Goal: Task Accomplishment & Management: Manage account settings

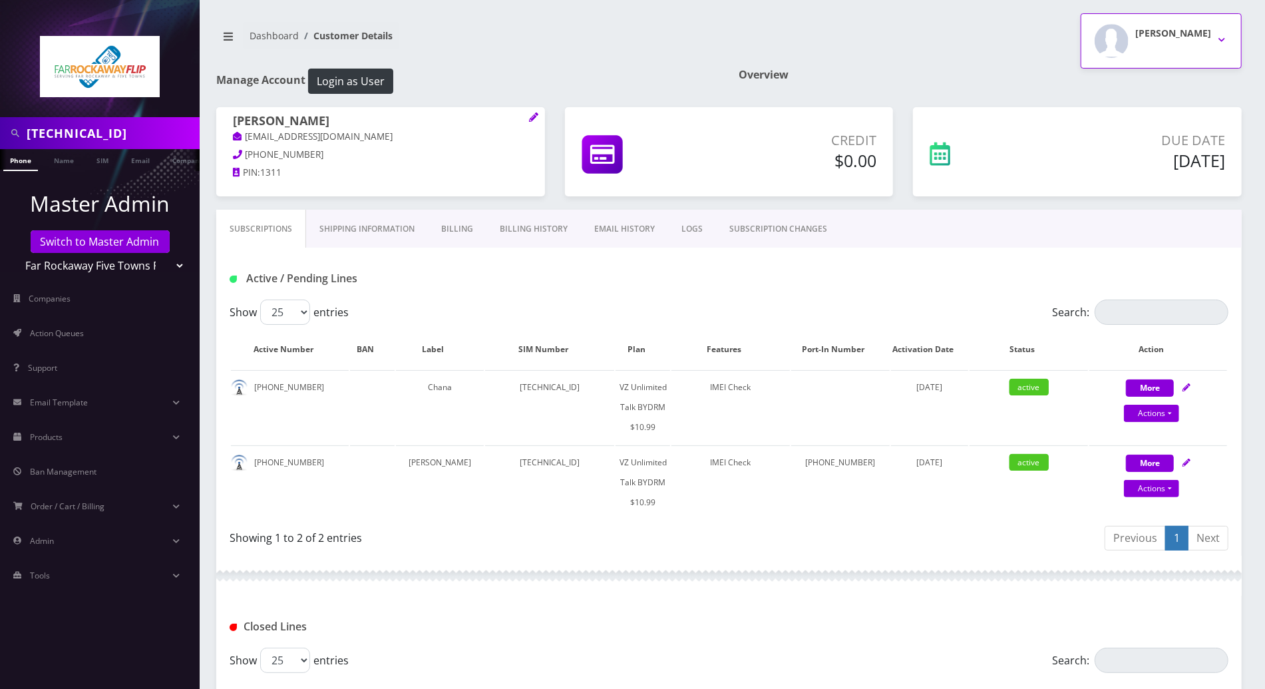
click at [1217, 37] on button "[PERSON_NAME]" at bounding box center [1160, 40] width 161 height 55
click at [1126, 86] on link "Logout" at bounding box center [1160, 84] width 161 height 19
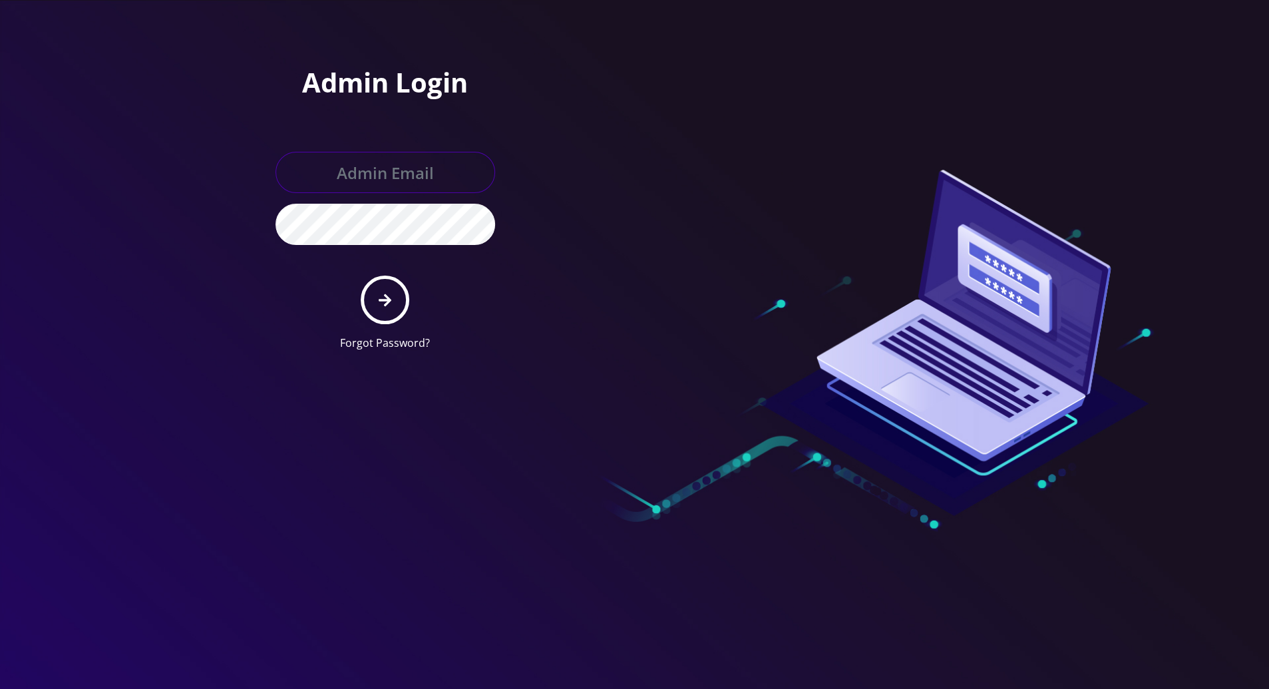
type input "tracy@teltik.com"
click at [393, 301] on button "submit" at bounding box center [385, 299] width 49 height 49
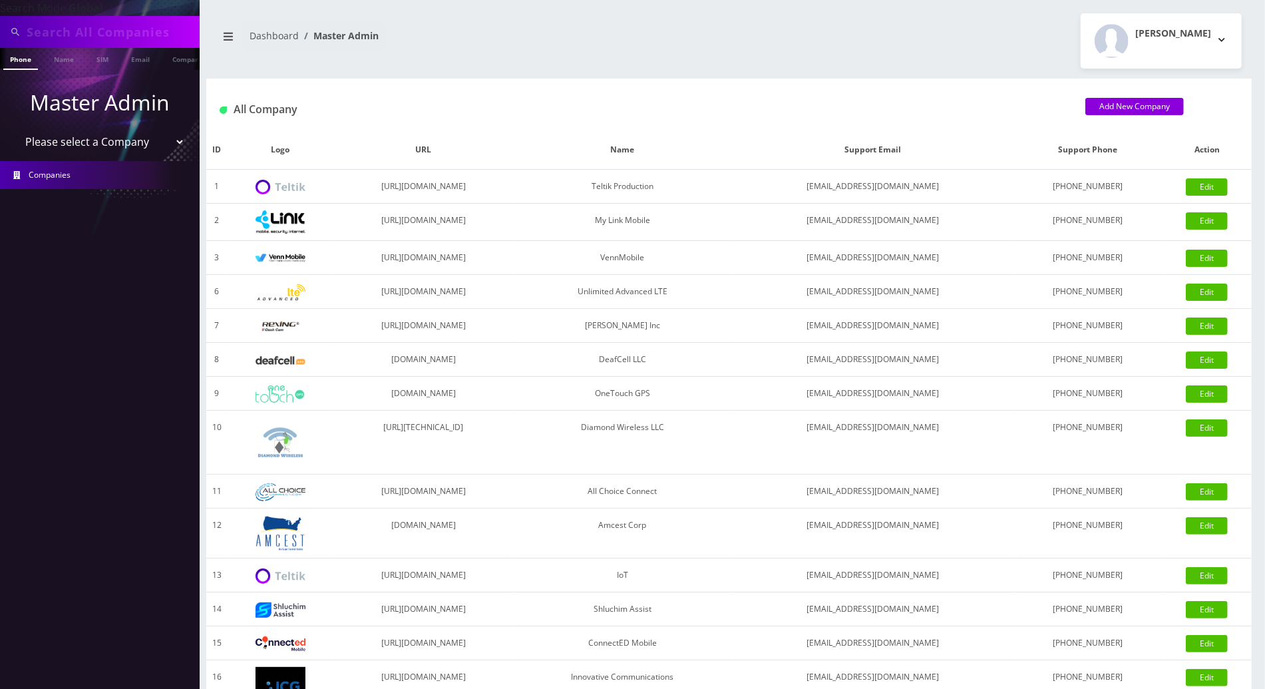
click at [122, 33] on input "text" at bounding box center [112, 31] width 170 height 25
drag, startPoint x: 105, startPoint y: 33, endPoint x: 0, endPoint y: 49, distance: 106.3
click at [0, 50] on html "Search Mode: Global 9179684980 Phone Name SIM Email Company Customer Master Adm…" at bounding box center [632, 456] width 1265 height 913
type input "9179684980"
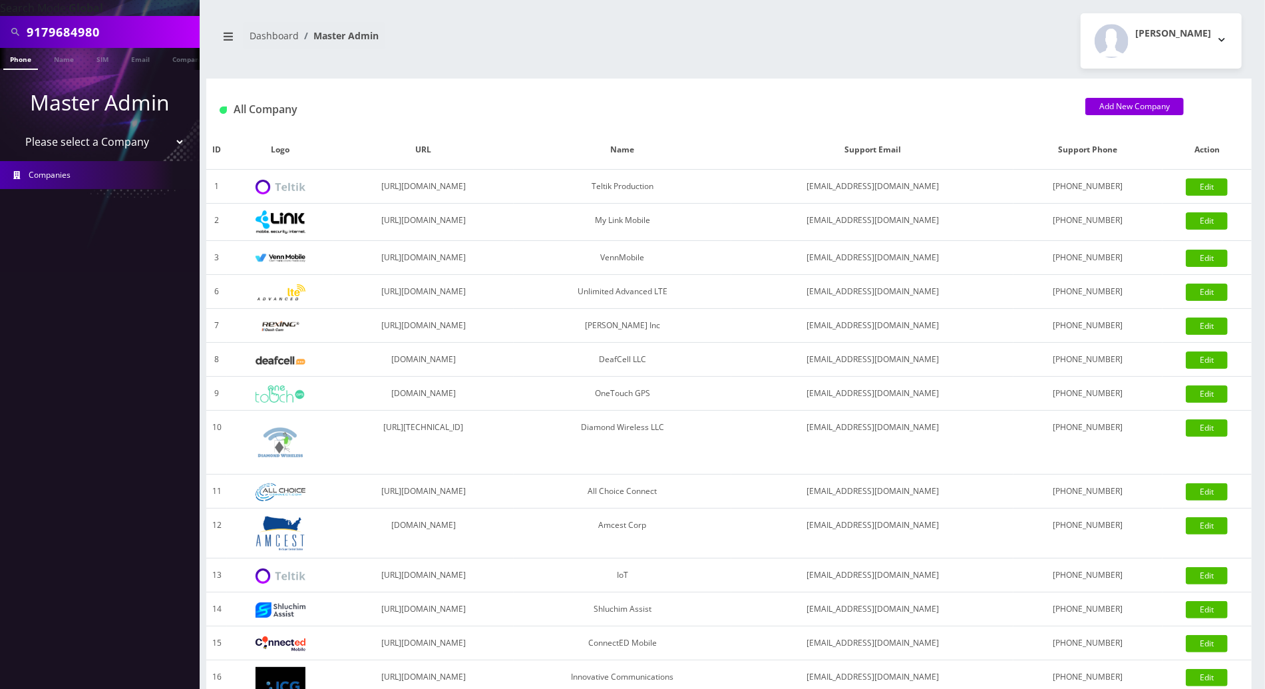
click at [25, 61] on link "Phone" at bounding box center [20, 59] width 35 height 22
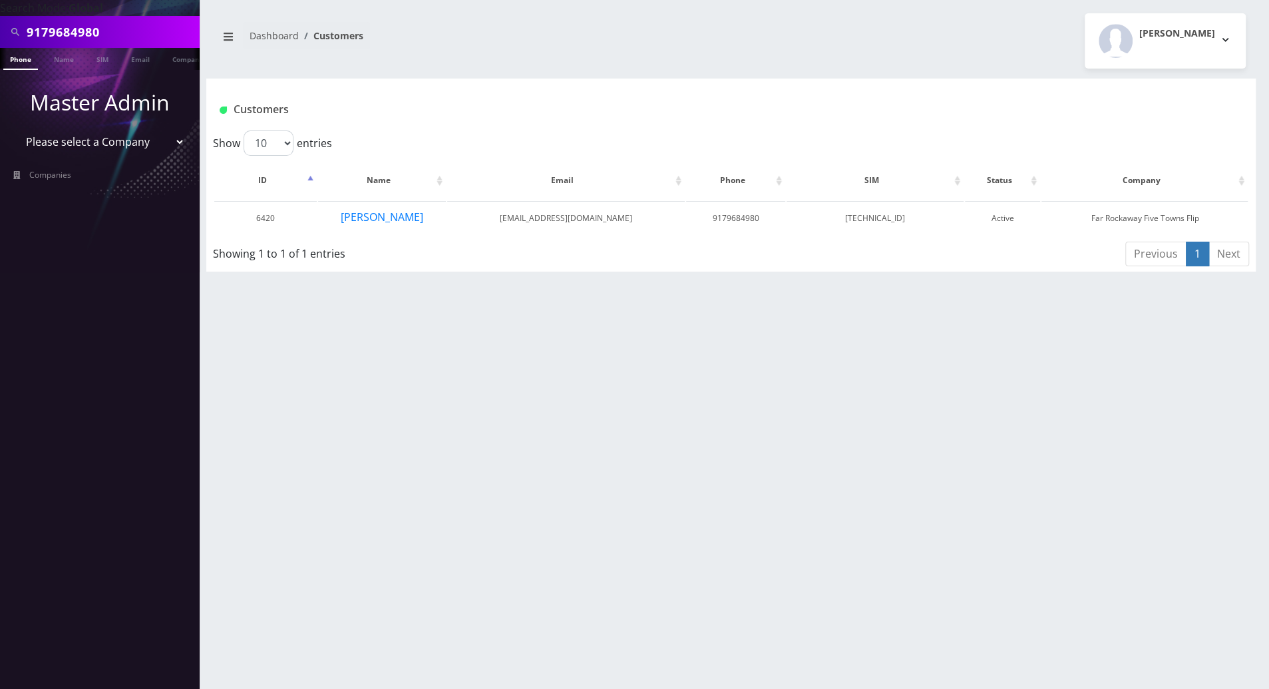
click at [1086, 402] on div "9179684980 Phone Name SIM Email Company Customer Dashboard Customers Tracy Gena…" at bounding box center [731, 344] width 1076 height 689
click at [387, 221] on button "Naomi Kahn" at bounding box center [382, 216] width 84 height 17
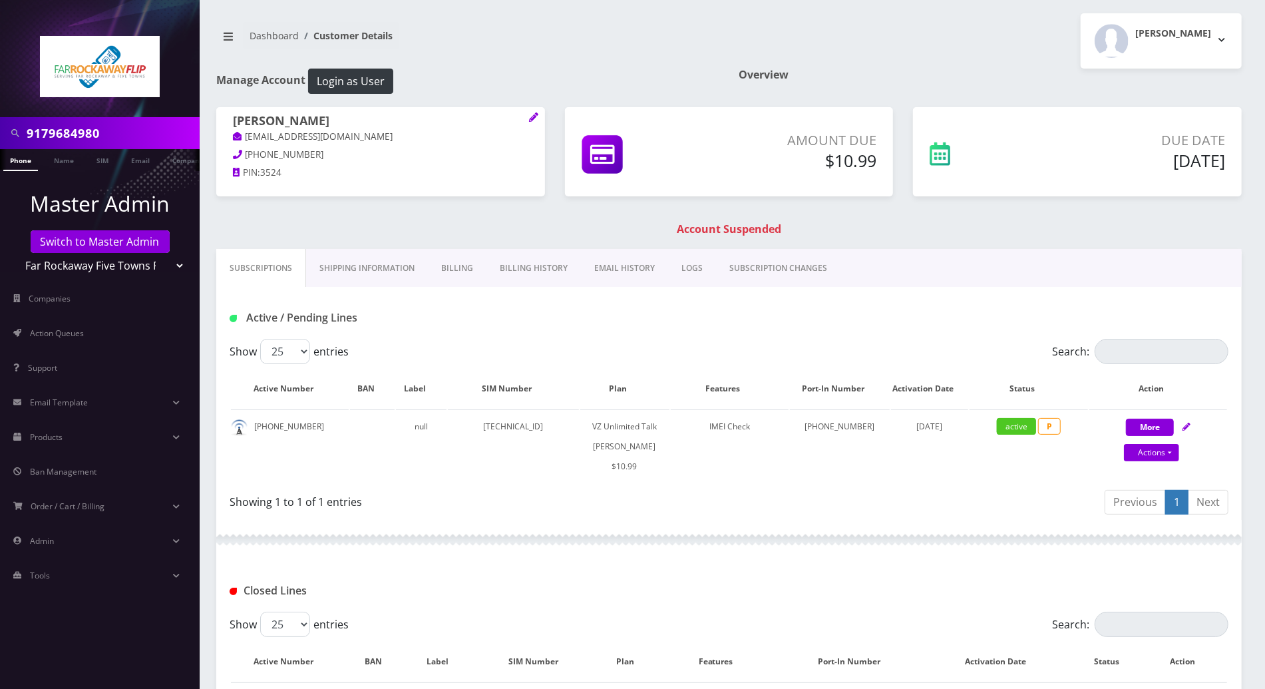
click at [463, 265] on link "Billing" at bounding box center [457, 268] width 59 height 39
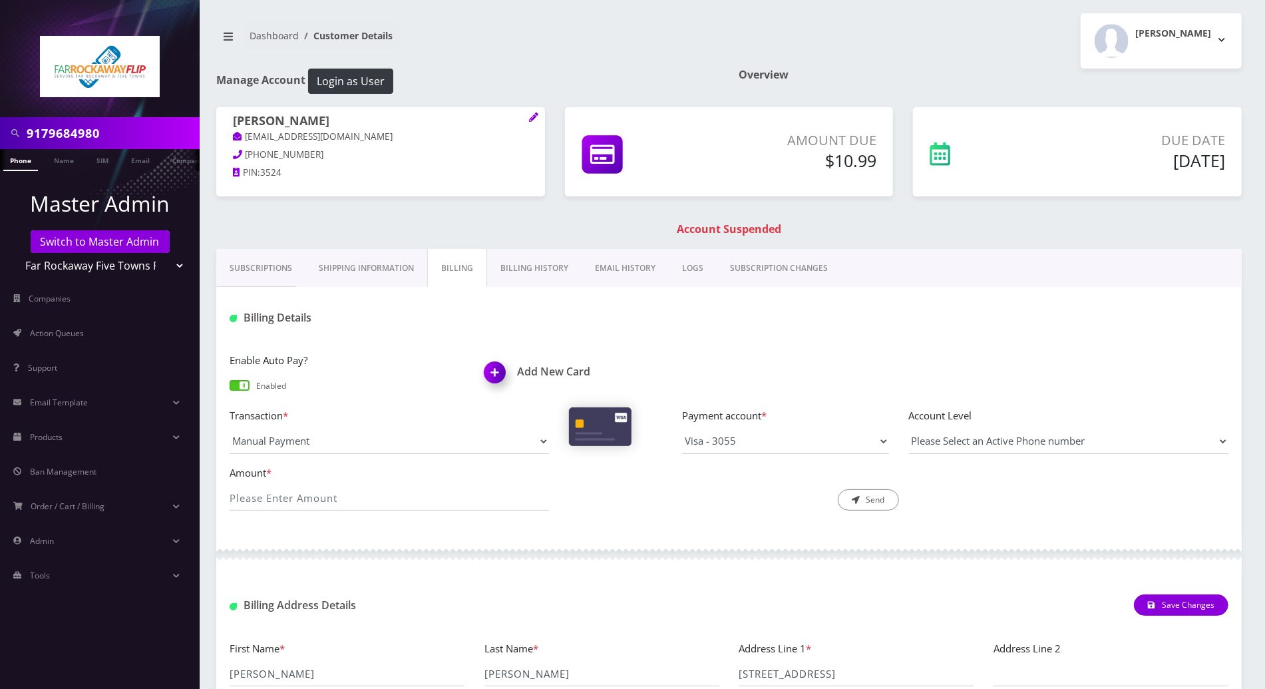
click at [538, 373] on h1 "Add New Card" at bounding box center [601, 371] width 235 height 13
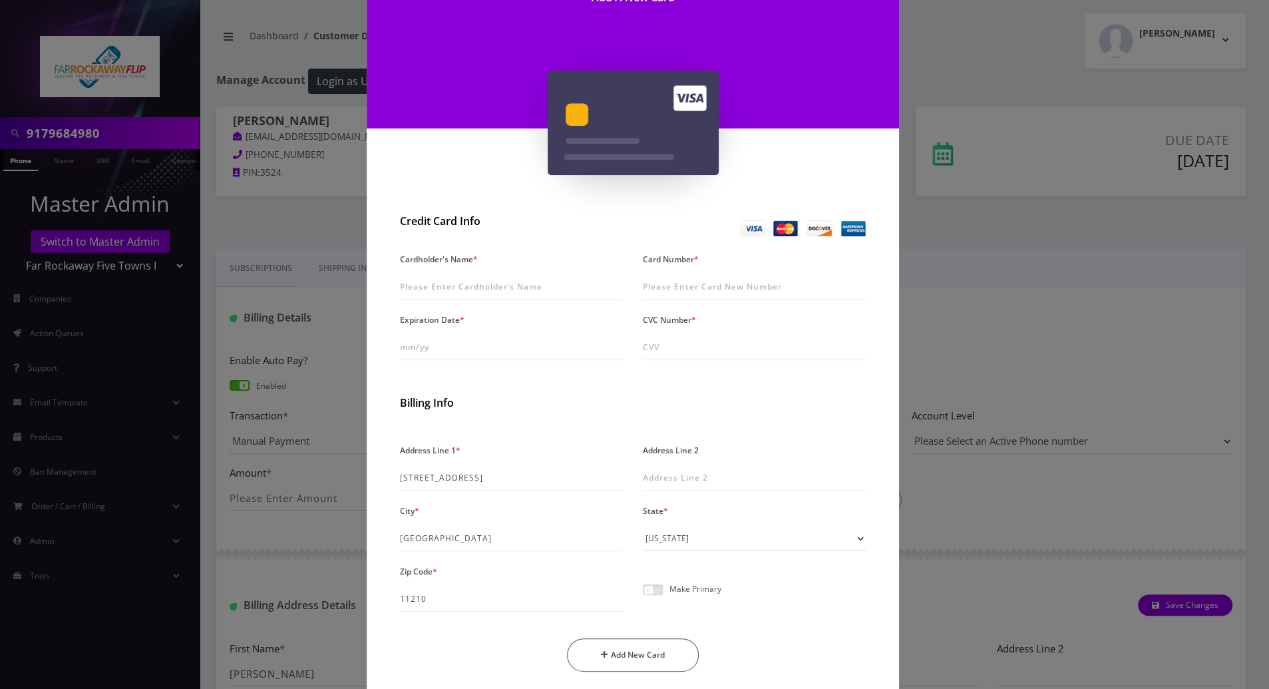
scroll to position [88, 0]
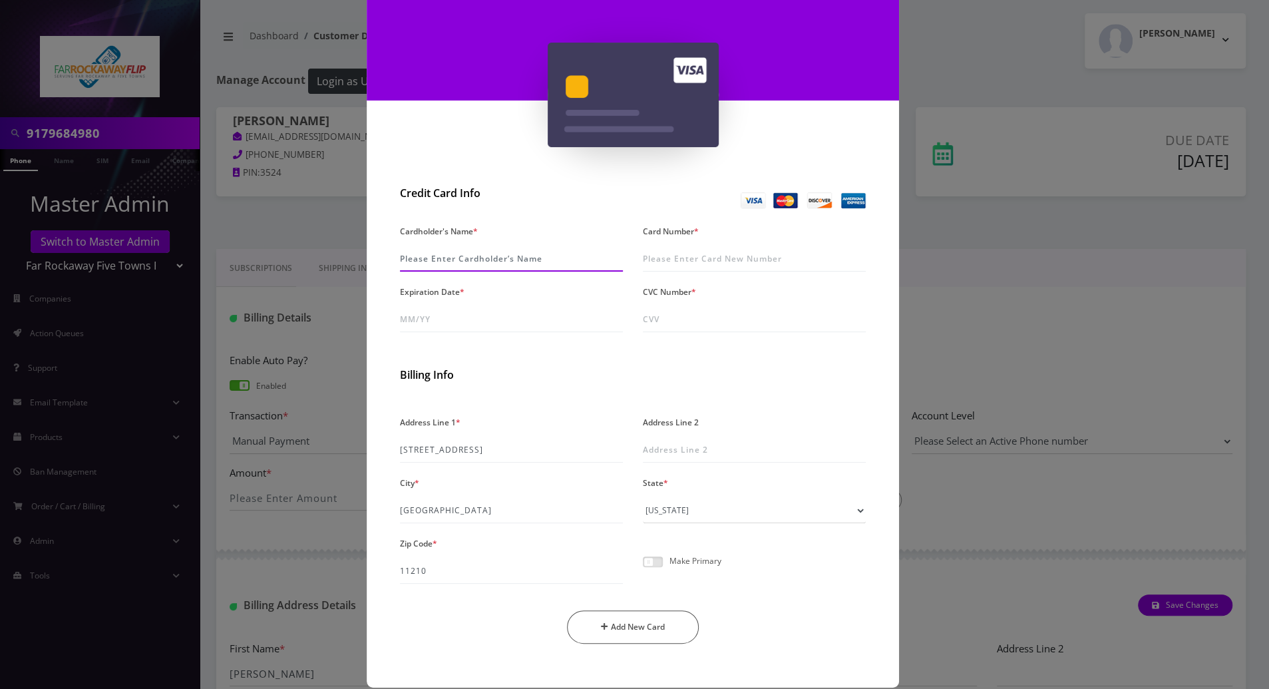
click at [464, 260] on input "Cardholder's Name *" at bounding box center [511, 258] width 223 height 25
type input "M"
type input "Naomi Khan"
click at [771, 259] on input "Card Number *" at bounding box center [754, 258] width 223 height 25
type input "4900 7080 2639 7365"
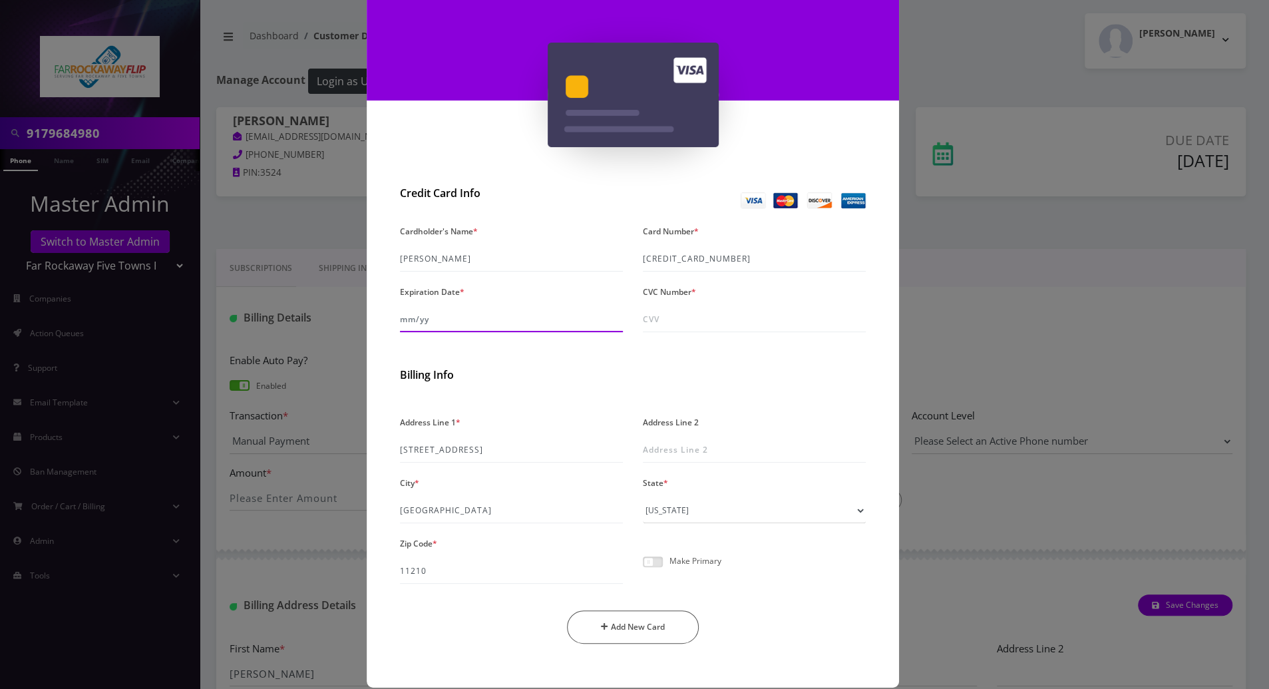
click at [451, 319] on input "Expiration Date *" at bounding box center [511, 319] width 223 height 25
drag, startPoint x: 449, startPoint y: 319, endPoint x: 331, endPoint y: 326, distance: 118.6
click at [331, 326] on div "× Add A New Card Credit Card Info Cardholder's Name * Naomi Khan Card Number * …" at bounding box center [634, 344] width 1269 height 689
type input "04/30"
click at [671, 314] on input "CVC Number *" at bounding box center [754, 319] width 223 height 25
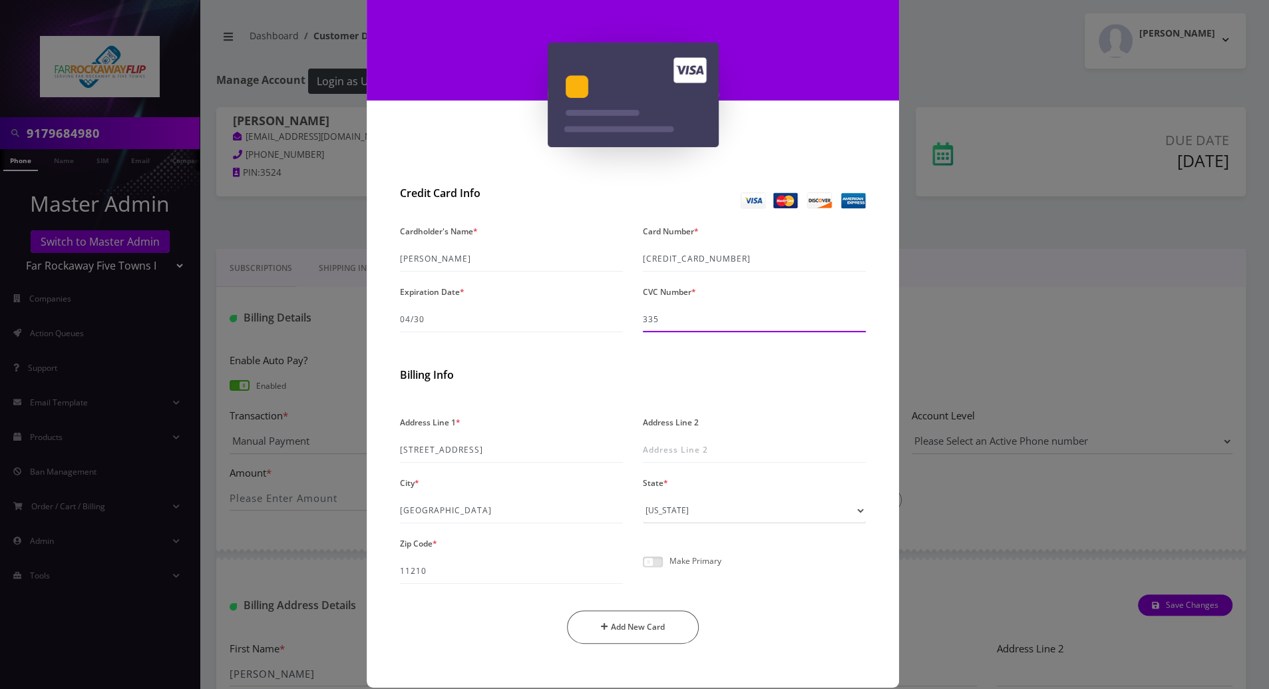
type input "335"
click at [744, 254] on input "4900 7080 2639 7365" at bounding box center [754, 258] width 223 height 25
drag, startPoint x: 742, startPoint y: 257, endPoint x: 623, endPoint y: 261, distance: 119.1
click at [623, 261] on div "Cardholder's Name * Naomi Khan Card Number * 4900 7080 2639 7365 Expiration Dat…" at bounding box center [633, 282] width 486 height 121
drag, startPoint x: 462, startPoint y: 258, endPoint x: 370, endPoint y: 254, distance: 92.6
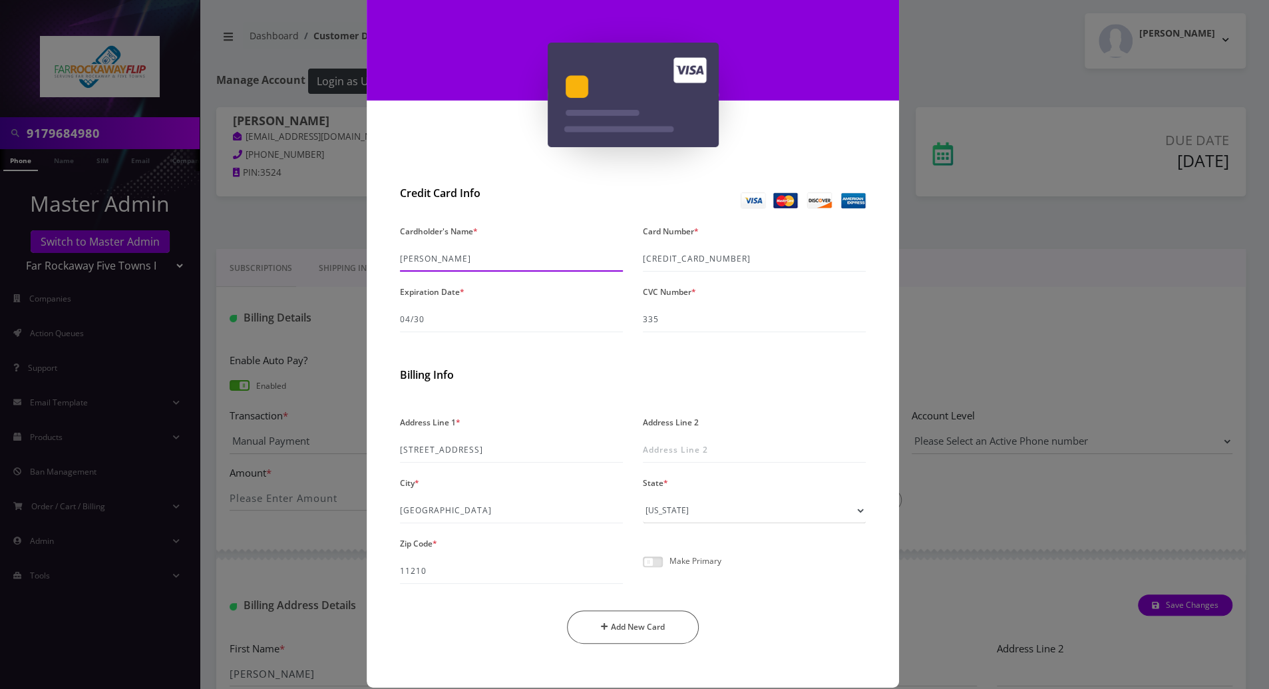
click at [370, 254] on div "Credit Card Info Cardholder's Name * Naomi Khan Card Number * 4900 7080 2639 73…" at bounding box center [633, 433] width 532 height 507
click at [490, 364] on div "Billing Info" at bounding box center [633, 377] width 466 height 31
click at [648, 563] on span at bounding box center [653, 561] width 20 height 11
click at [643, 569] on input "checkbox" at bounding box center [643, 569] width 0 height 0
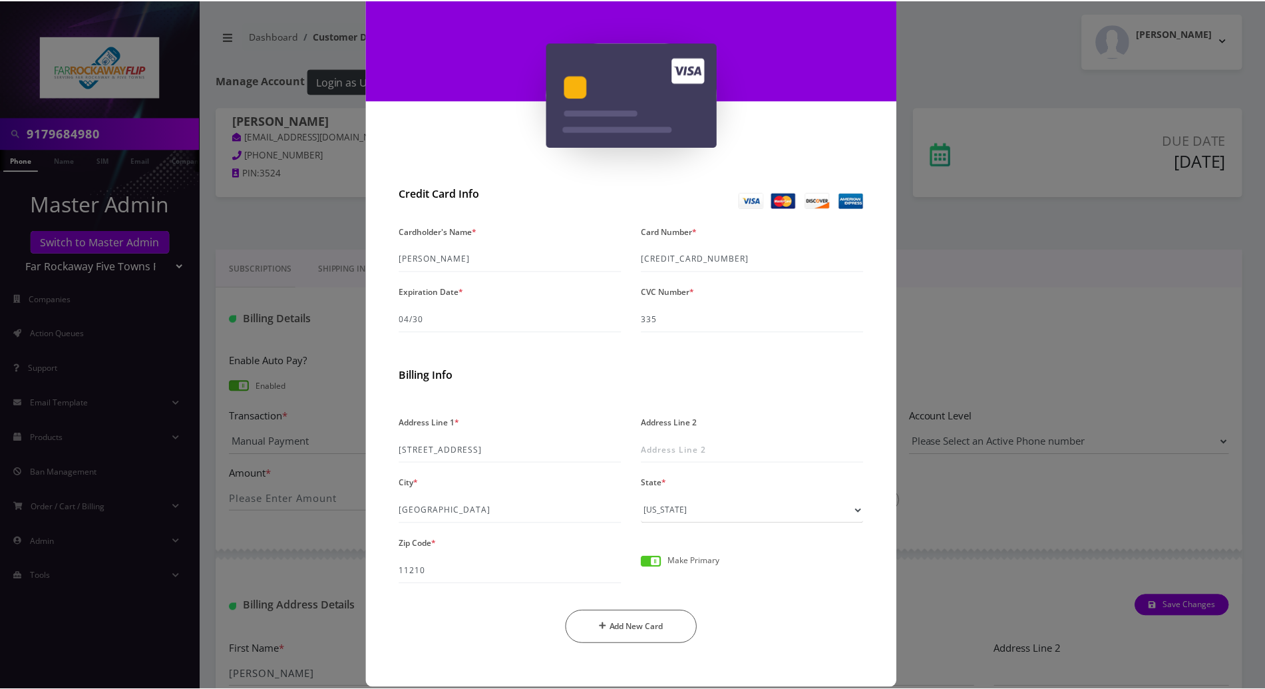
scroll to position [106, 0]
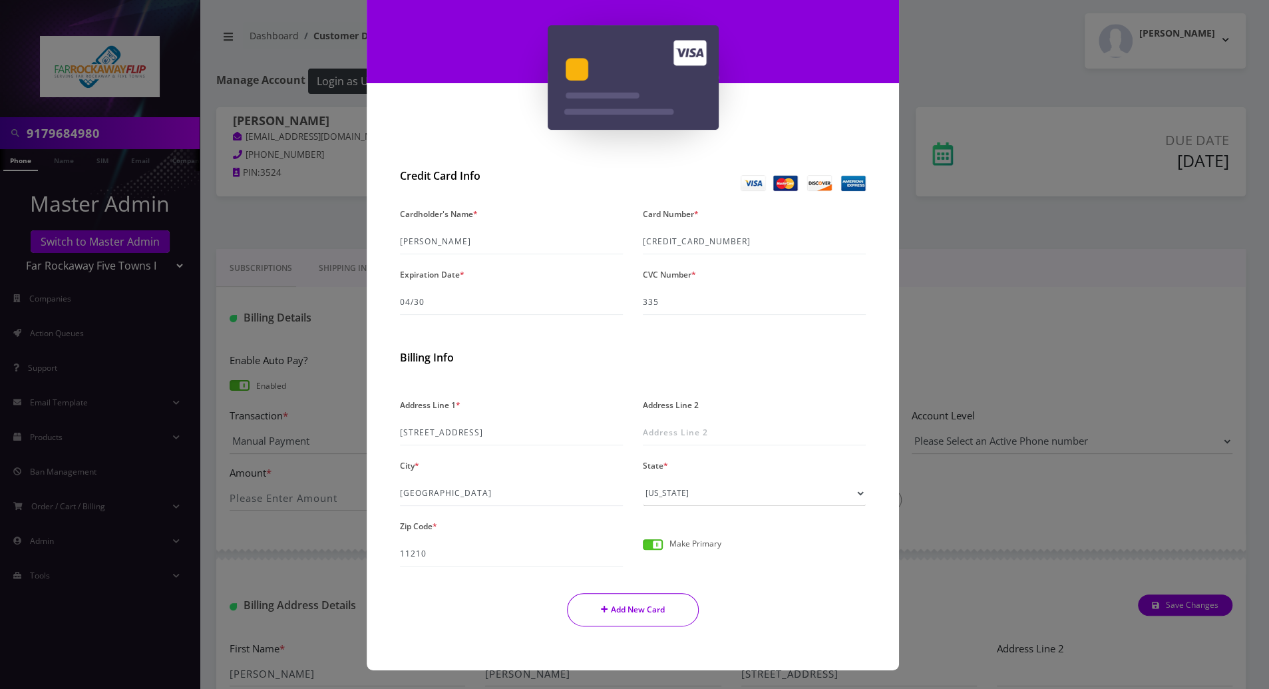
click at [674, 616] on button "Add New Card" at bounding box center [633, 609] width 132 height 33
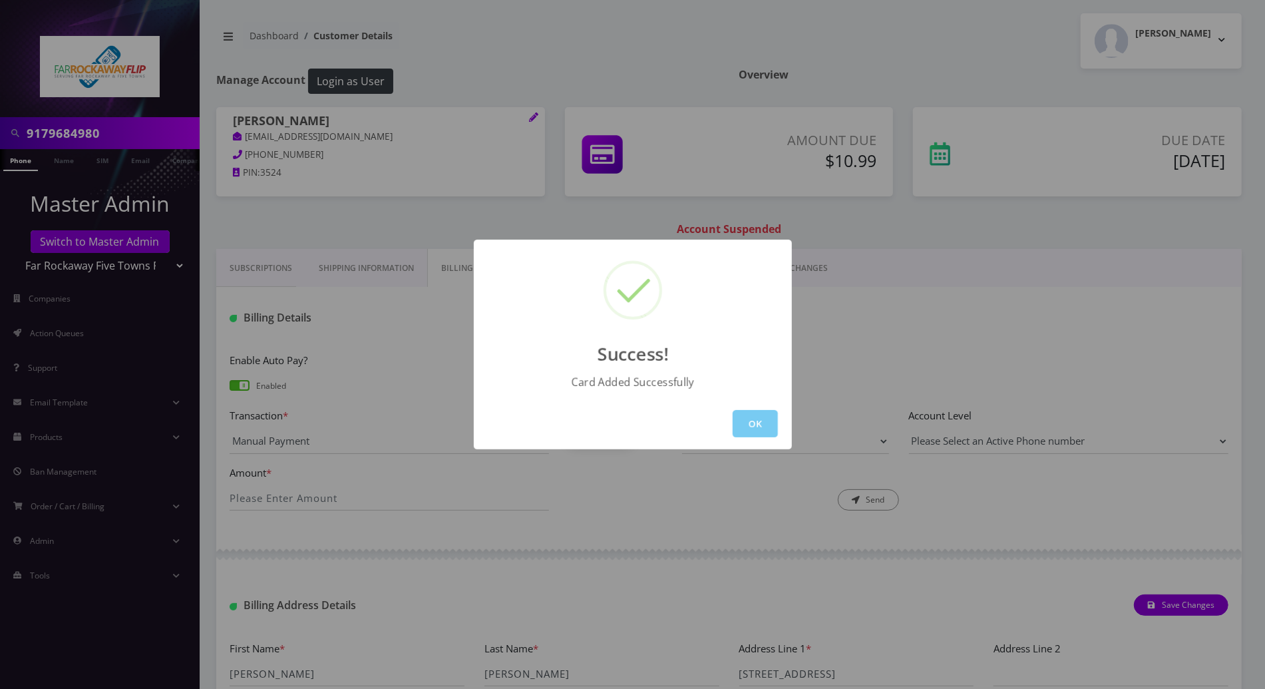
click at [759, 426] on button "OK" at bounding box center [754, 423] width 45 height 27
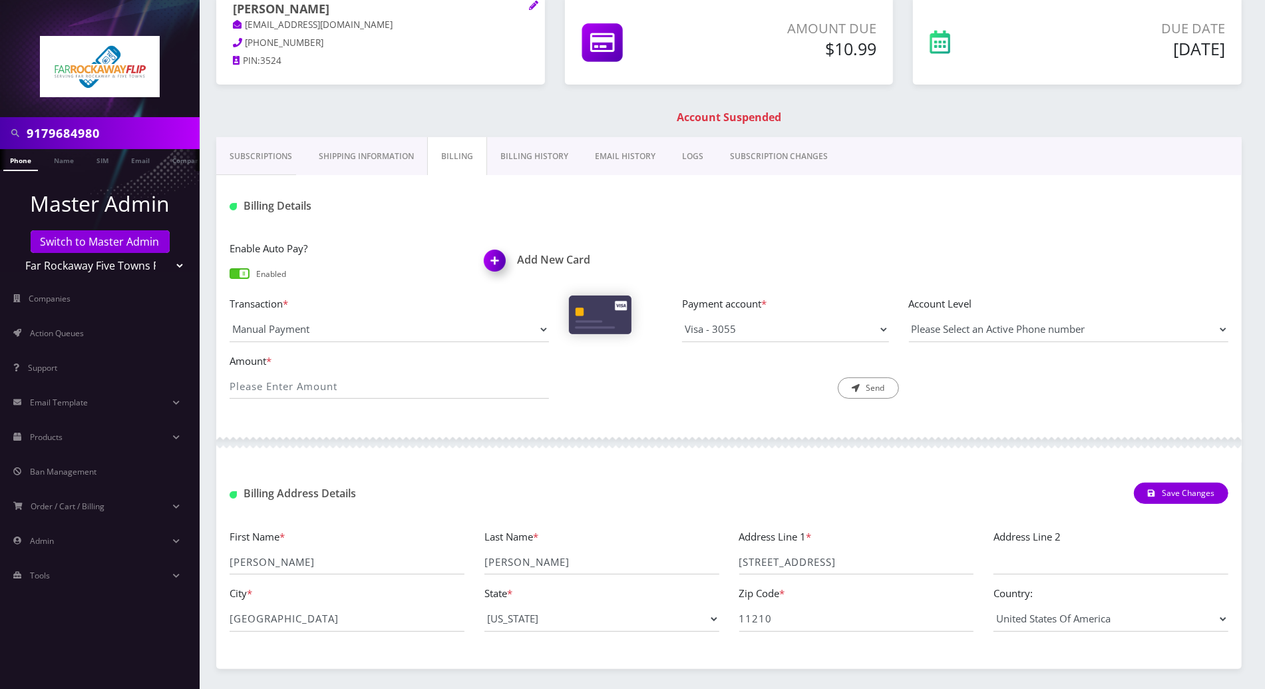
scroll to position [0, 0]
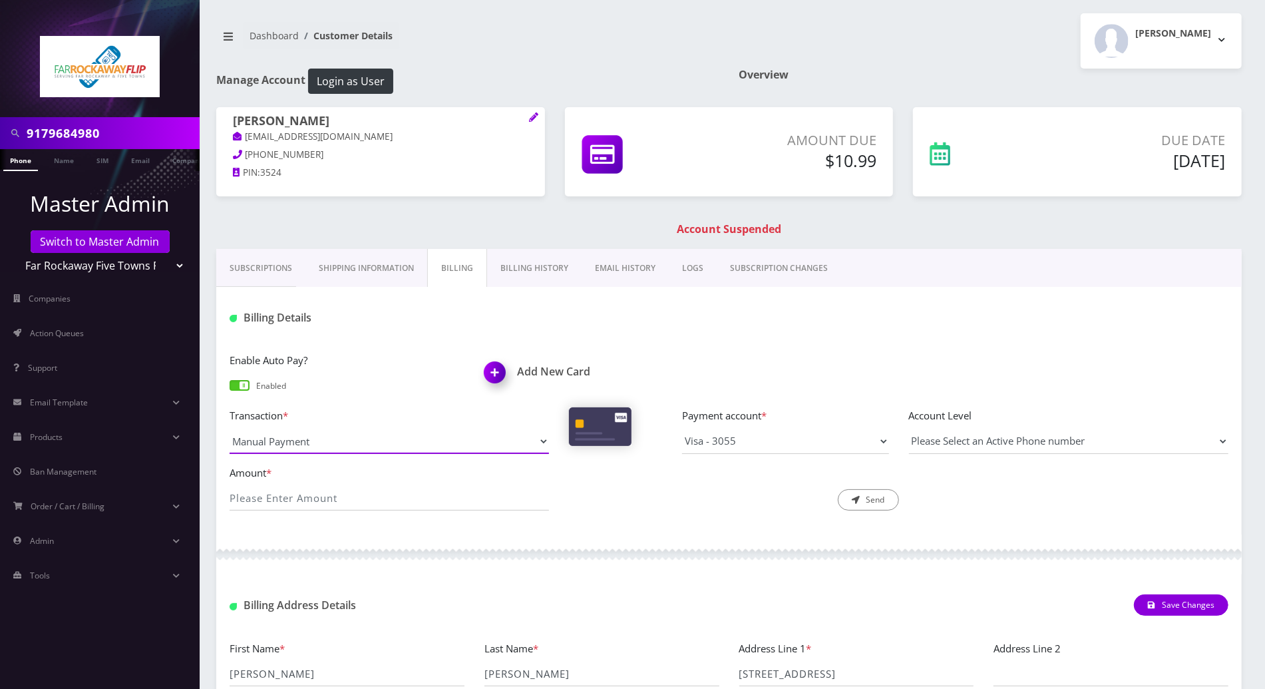
click at [544, 444] on select "Manual Payment Custom Charge Manual Credit Custom Invoice" at bounding box center [389, 440] width 319 height 25
click at [230, 428] on select "Manual Payment Custom Charge Manual Credit Custom Invoice" at bounding box center [389, 440] width 319 height 25
click at [309, 492] on input "Amount *" at bounding box center [389, 497] width 319 height 25
type input "10.99"
click at [883, 439] on select "Visa - 1387 Visa - 9310 Visa - 5620 Visa - 3055" at bounding box center [785, 440] width 206 height 25
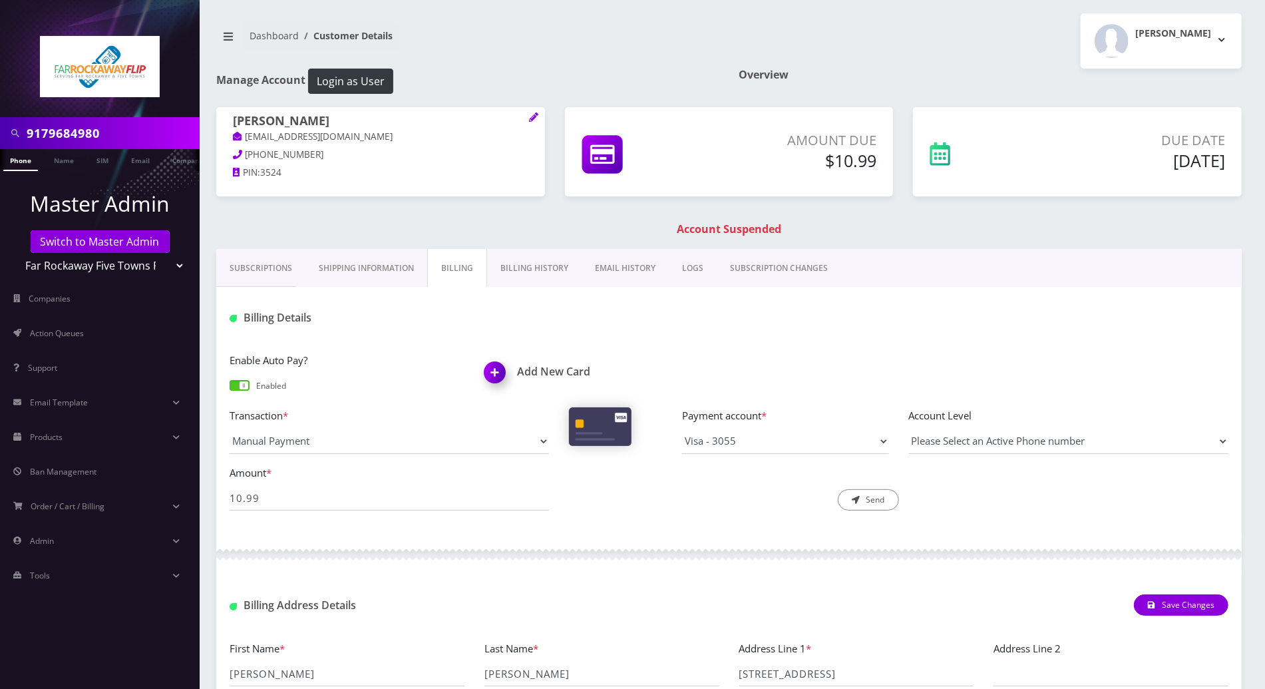
click at [1054, 341] on div "Enable Auto Pay? Enabled Add New Card Transaction * Manual Payment Custom Charg…" at bounding box center [728, 437] width 1025 height 196
click at [887, 441] on select "Visa - 1387 Visa - 9310 Visa - 5620 Visa - 3055" at bounding box center [785, 440] width 206 height 25
drag, startPoint x: 707, startPoint y: 354, endPoint x: 708, endPoint y: 340, distance: 14.0
click at [707, 354] on div "Add New Card" at bounding box center [601, 374] width 255 height 45
click at [21, 158] on link "Phone" at bounding box center [20, 160] width 35 height 22
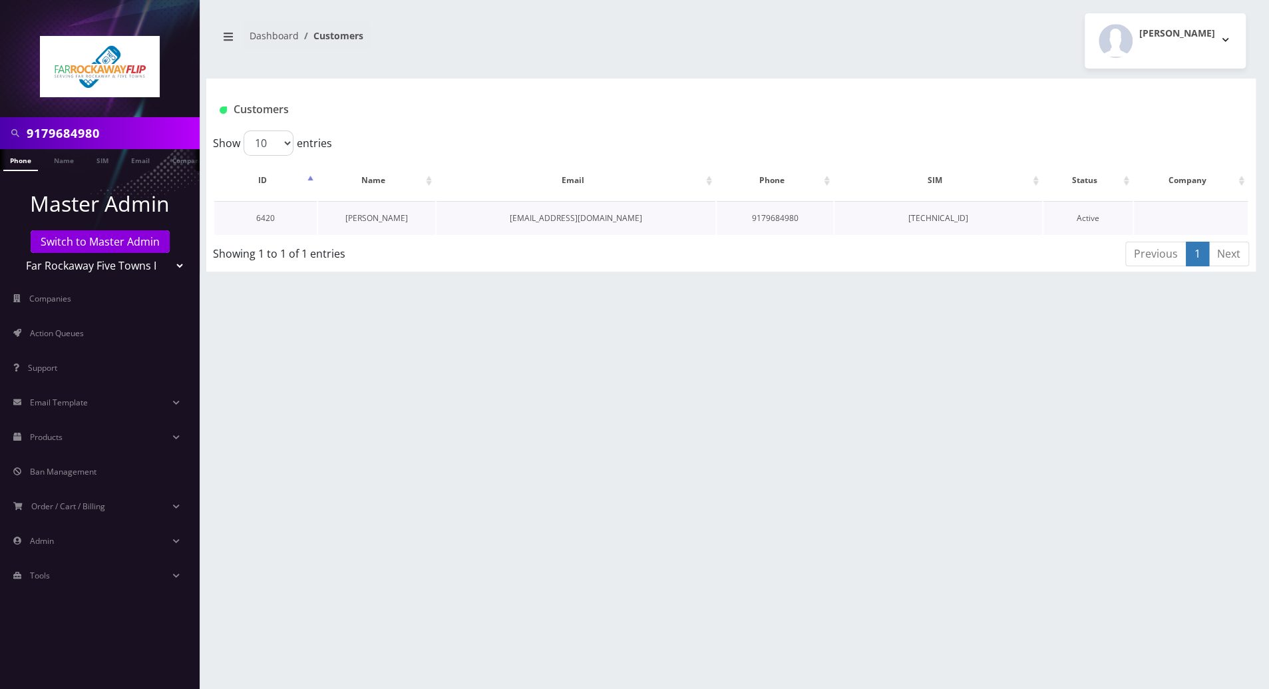
click at [373, 222] on td "[PERSON_NAME]" at bounding box center [376, 218] width 117 height 34
click at [373, 216] on link "[PERSON_NAME]" at bounding box center [376, 217] width 63 height 11
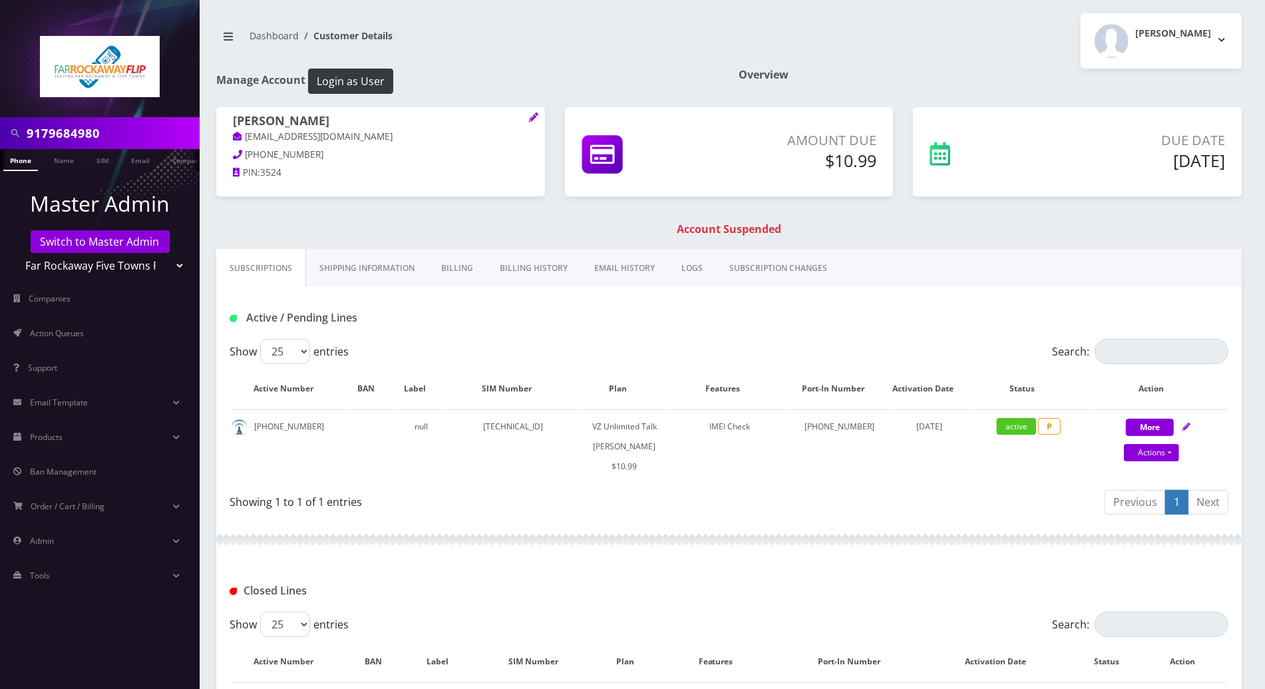
click at [453, 267] on link "Billing" at bounding box center [457, 268] width 59 height 39
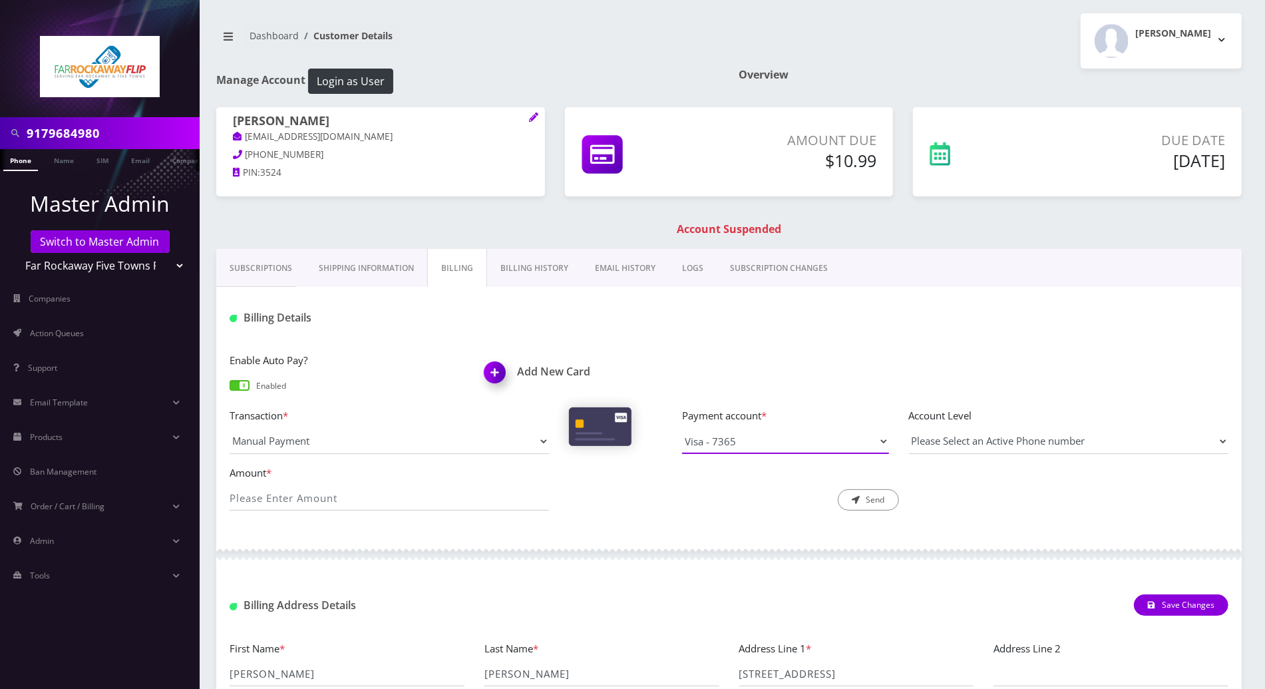
click at [760, 441] on select "Visa - 1387 Visa - 9310 Visa - 5620 Visa - 3055 Visa - 7365" at bounding box center [785, 440] width 206 height 25
click at [682, 428] on select "Visa - 1387 Visa - 9310 Visa - 5620 Visa - 3055 Visa - 7365" at bounding box center [785, 440] width 206 height 25
click at [428, 508] on div "Amount *" at bounding box center [389, 487] width 339 height 47
type input "10.99"
click at [1216, 442] on select "Please Select an Active Phone number 9179684980" at bounding box center [1068, 440] width 319 height 25
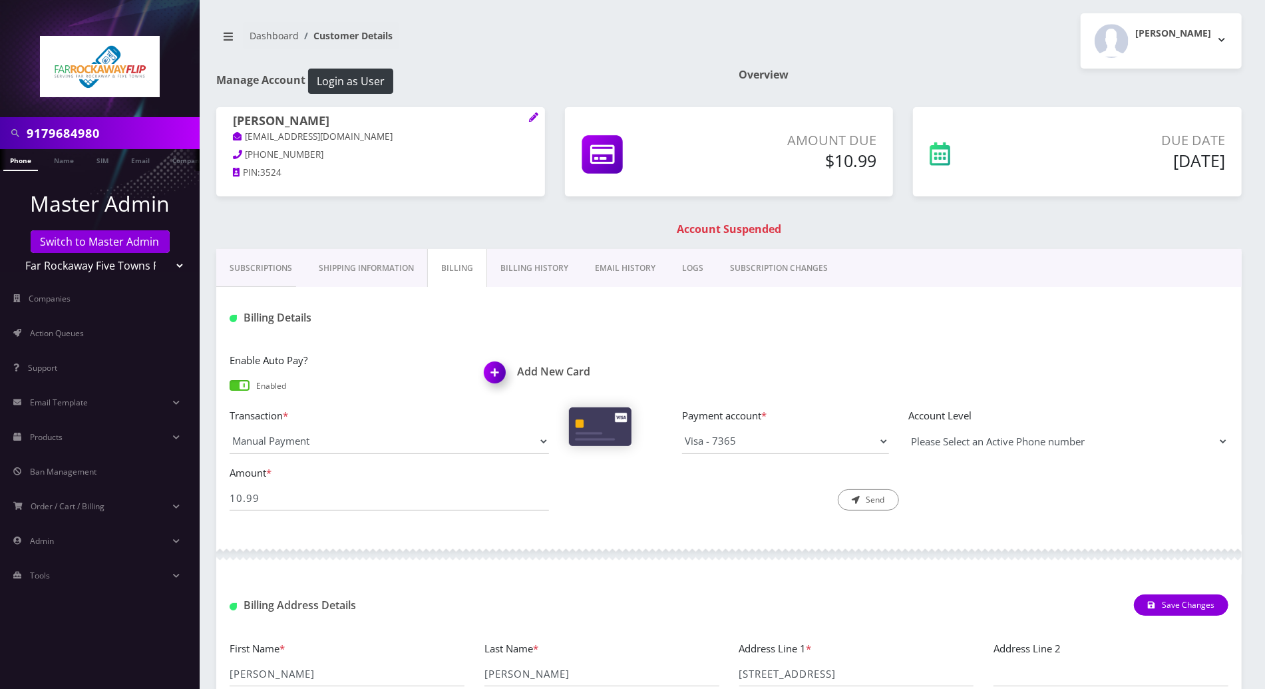
select select "93888"
click at [909, 428] on select "Please Select an Active Phone number 9179684980" at bounding box center [1068, 440] width 319 height 25
click at [876, 494] on button "Send" at bounding box center [868, 499] width 61 height 21
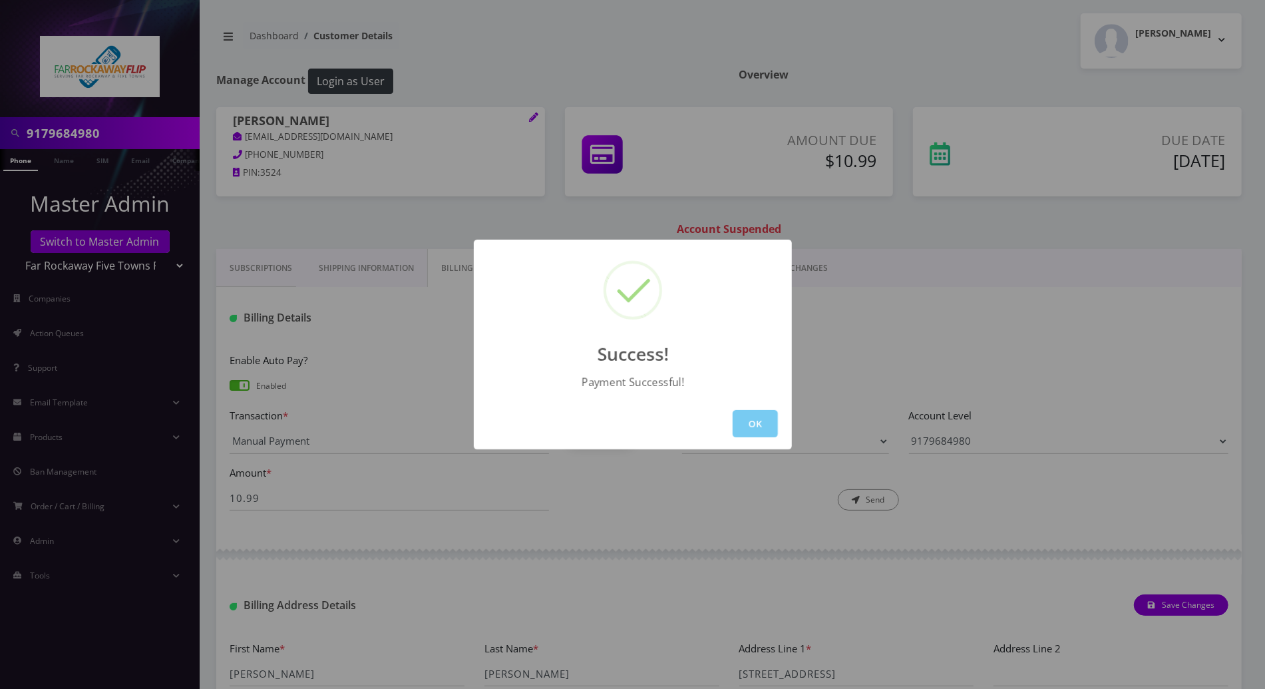
click at [762, 418] on button "OK" at bounding box center [754, 423] width 45 height 27
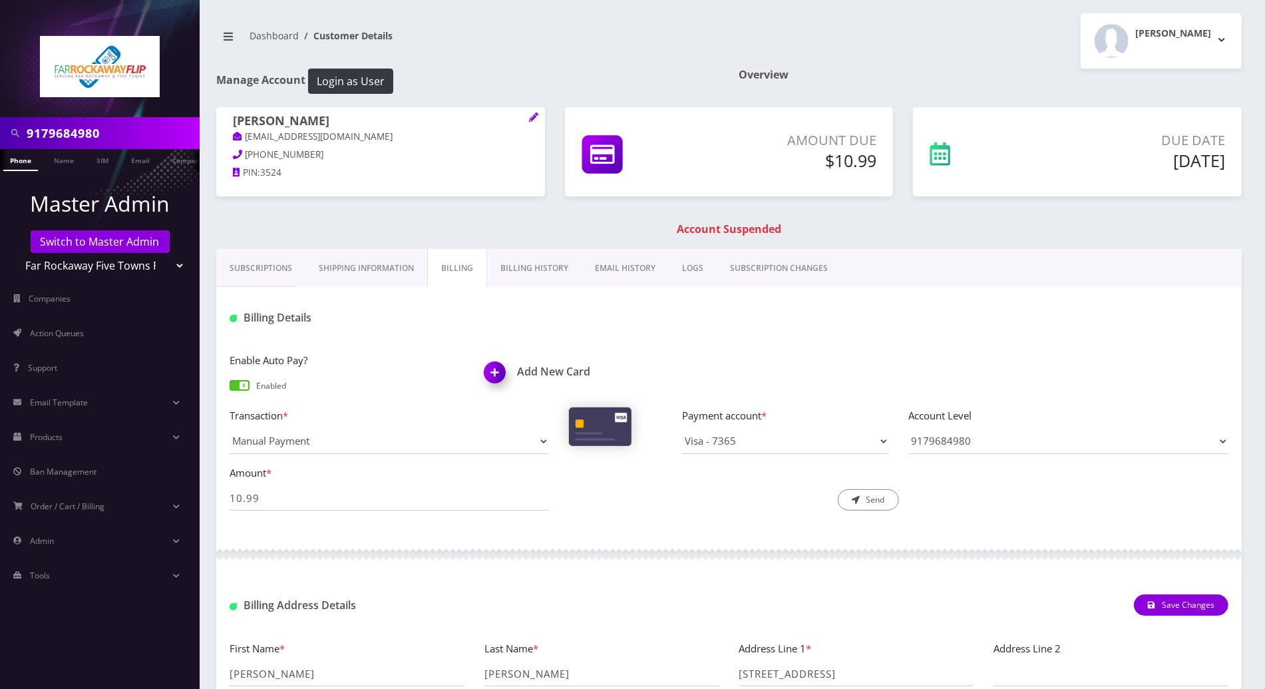
click at [781, 342] on div "Enable Auto Pay? Enabled Add New Card Transaction * Manual Payment Custom Charg…" at bounding box center [728, 437] width 1025 height 196
click at [522, 266] on link "Billing History" at bounding box center [534, 268] width 94 height 39
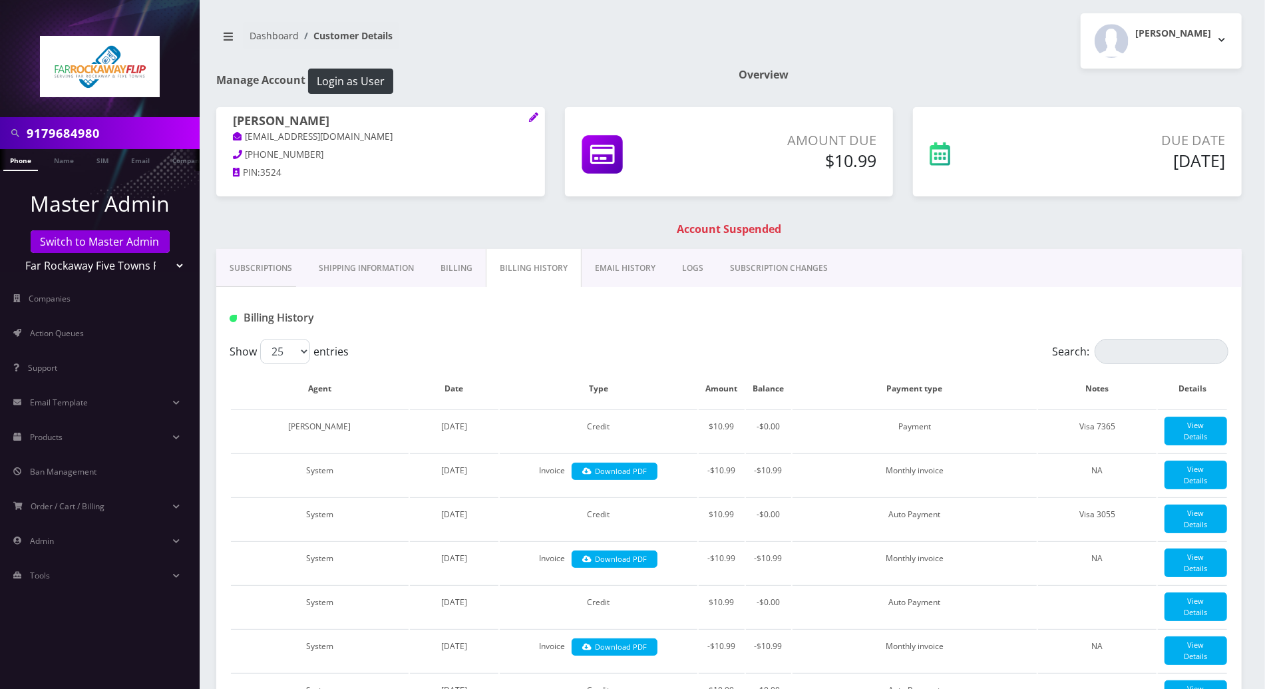
click at [257, 263] on link "Subscriptions" at bounding box center [260, 268] width 89 height 39
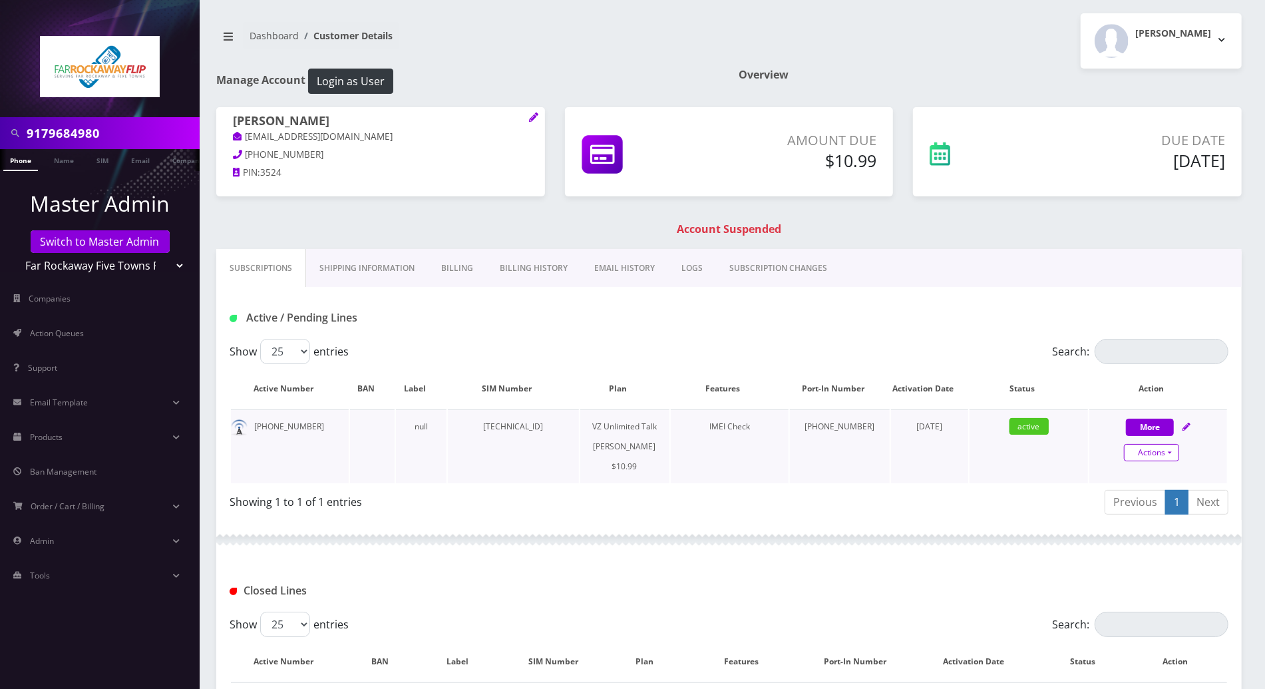
click at [1166, 447] on link "Actions" at bounding box center [1151, 452] width 55 height 17
select select "366"
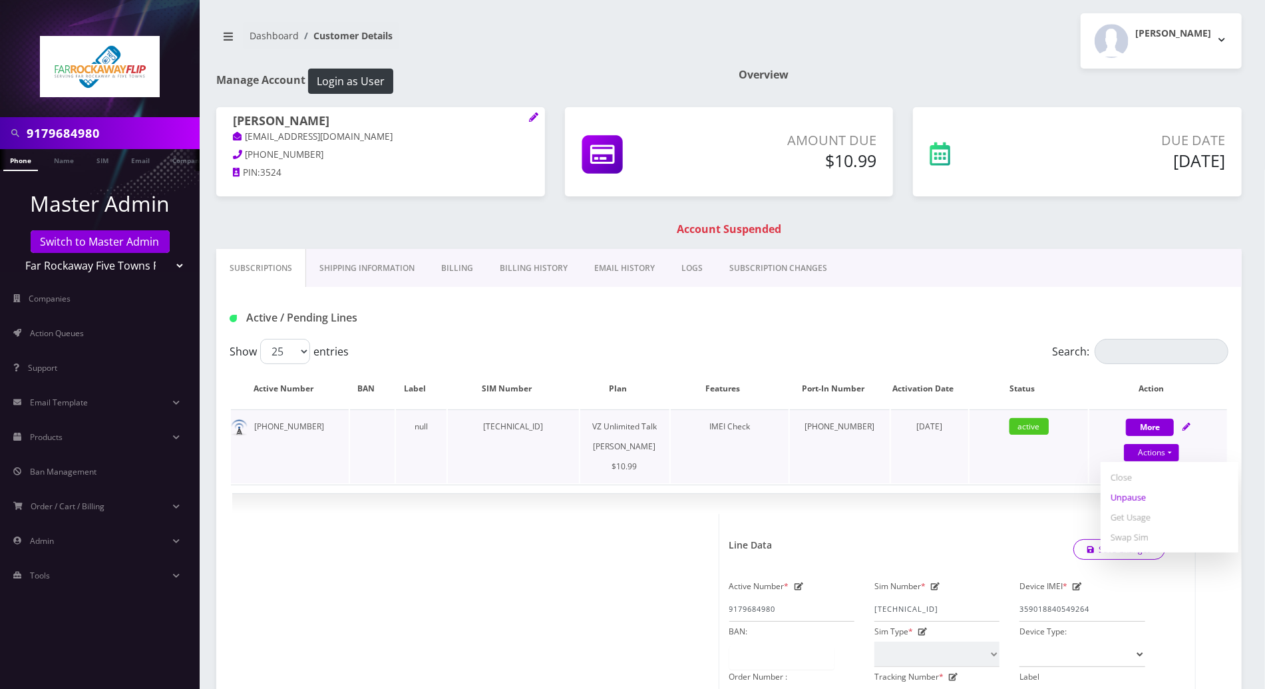
click at [1139, 494] on link "Unpause" at bounding box center [1169, 497] width 138 height 20
select select "366"
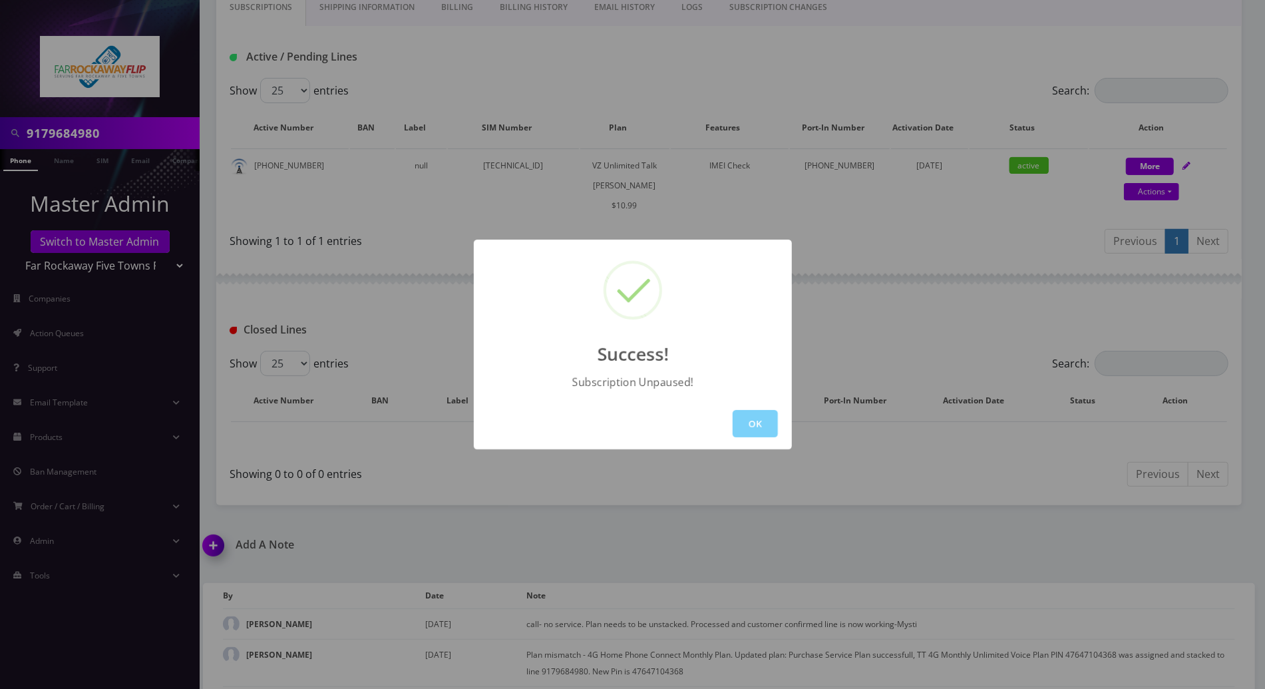
scroll to position [266, 0]
click at [759, 421] on button "OK" at bounding box center [754, 423] width 45 height 27
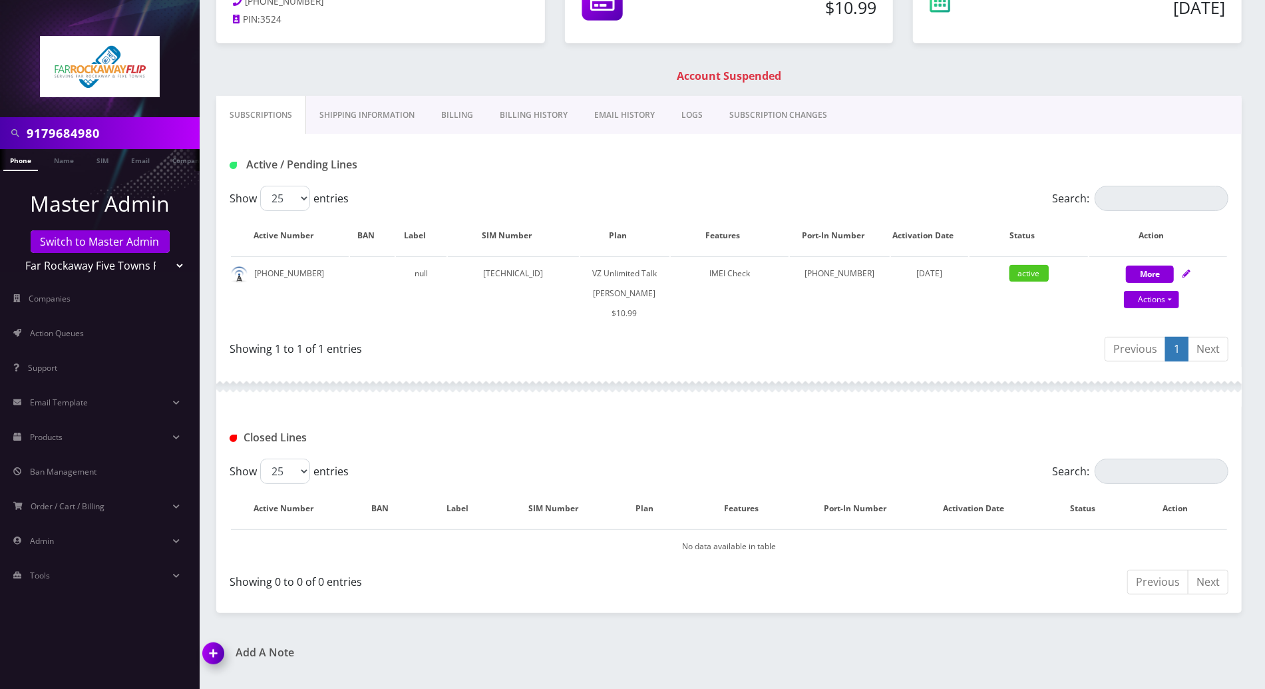
scroll to position [88, 0]
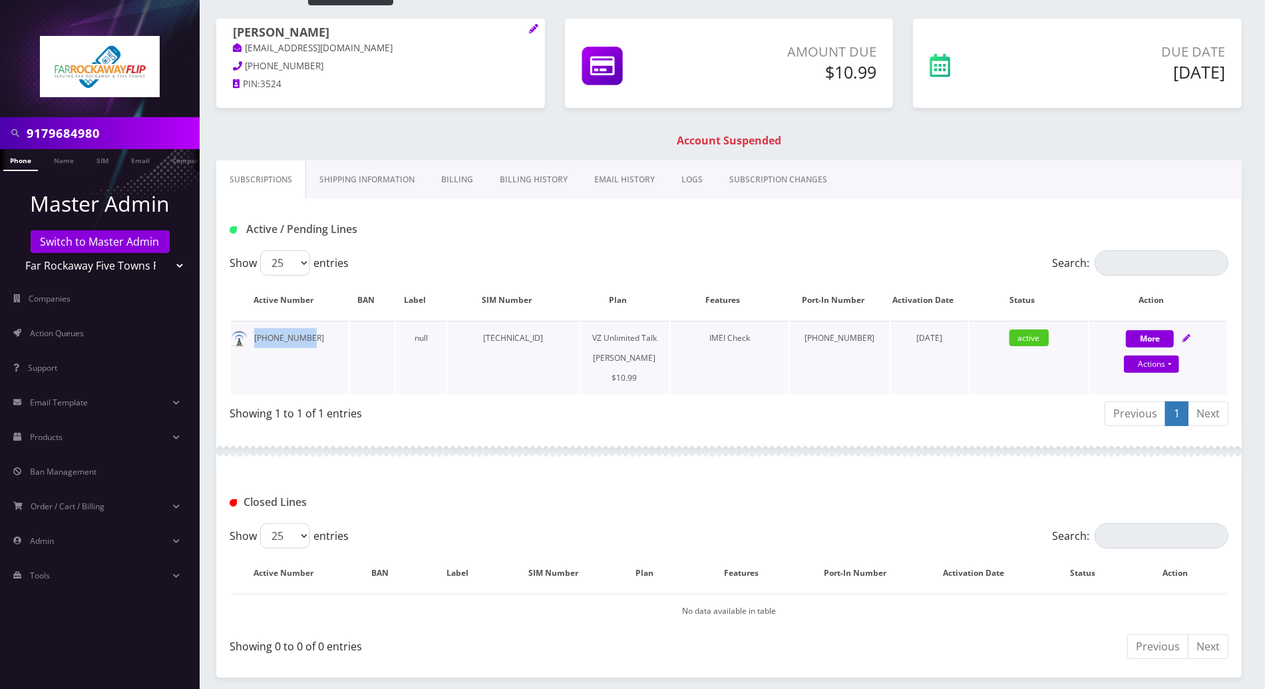
drag, startPoint x: 311, startPoint y: 339, endPoint x: 251, endPoint y: 339, distance: 59.9
click at [251, 339] on td "917-968-4980" at bounding box center [290, 358] width 118 height 74
copy td "917-968-4980"
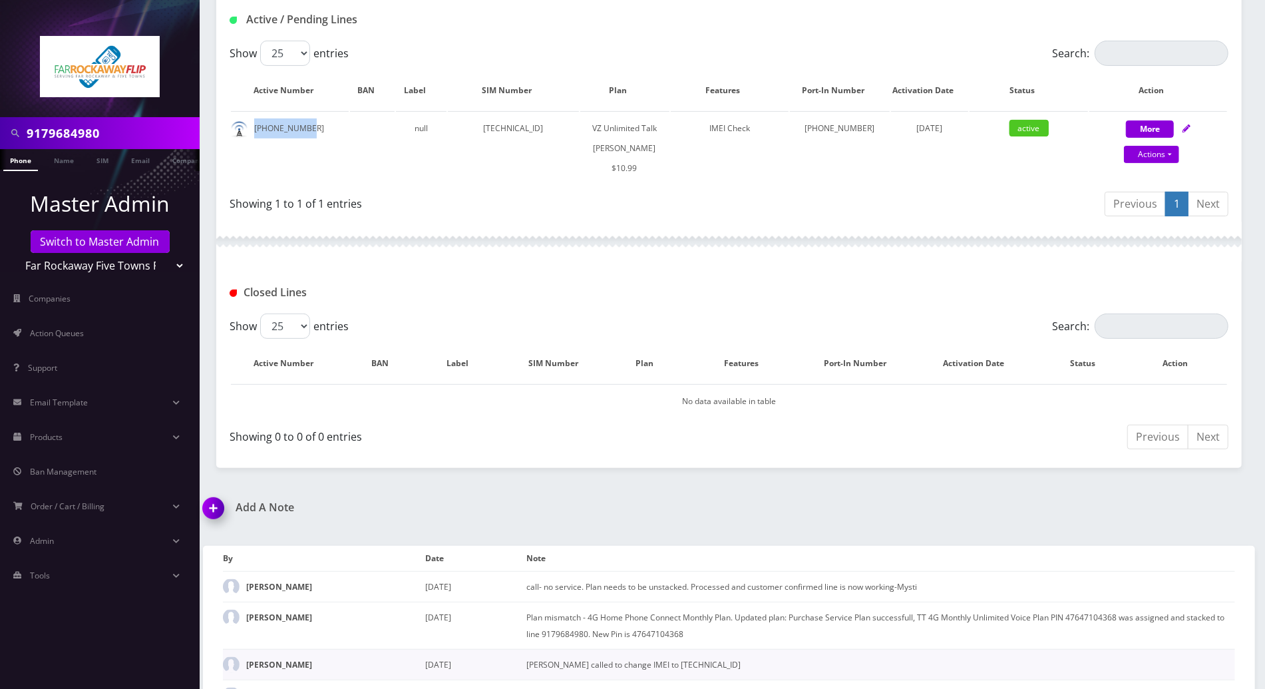
scroll to position [359, 0]
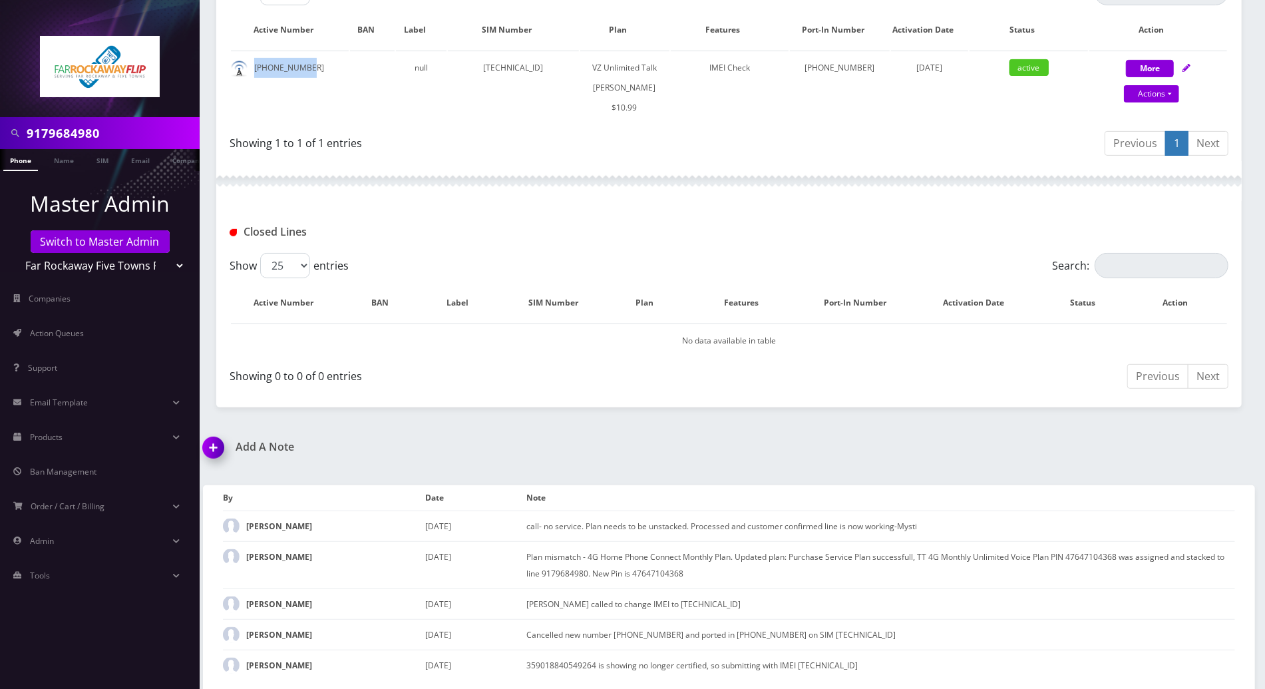
click at [208, 445] on img at bounding box center [215, 451] width 39 height 39
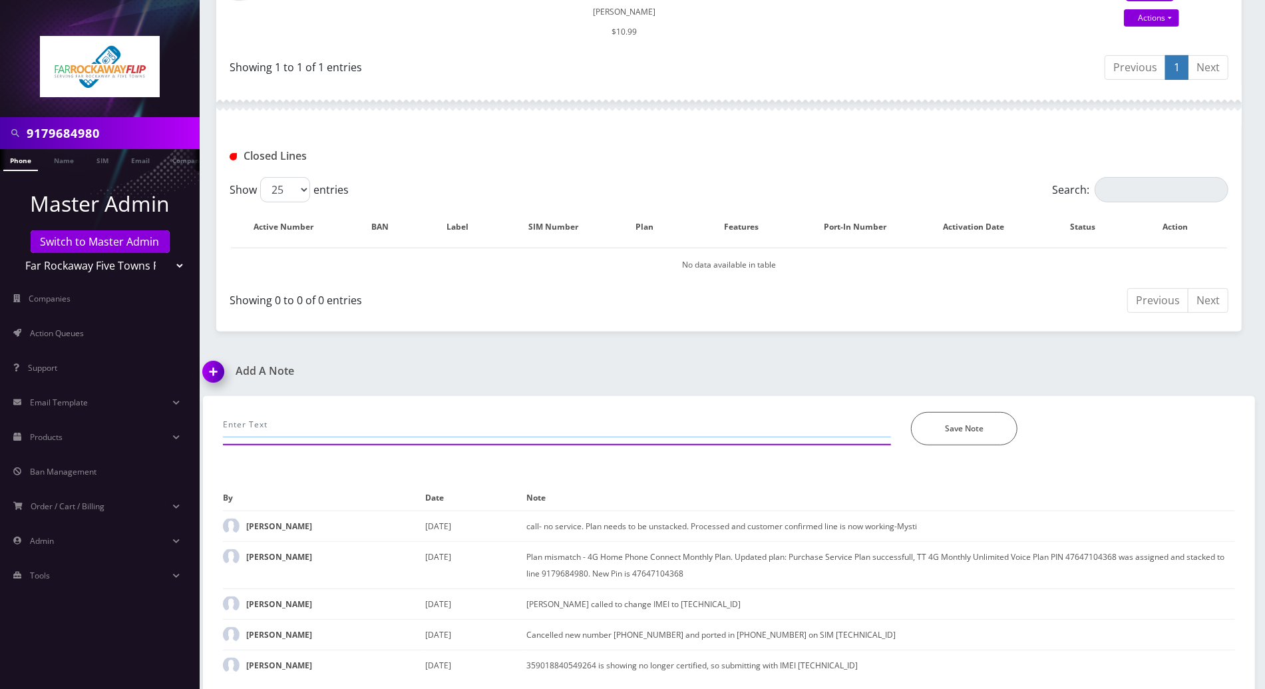
click at [305, 434] on input "text" at bounding box center [557, 424] width 668 height 25
paste input "Purchase Service Plan successfull, TT 4G Monthly Unlimited Voice Plan PIN 47827…"
type input "Purchase Service Plan successfull, TT 4G Monthly Unlimited Voice Plan PIN 47827…"
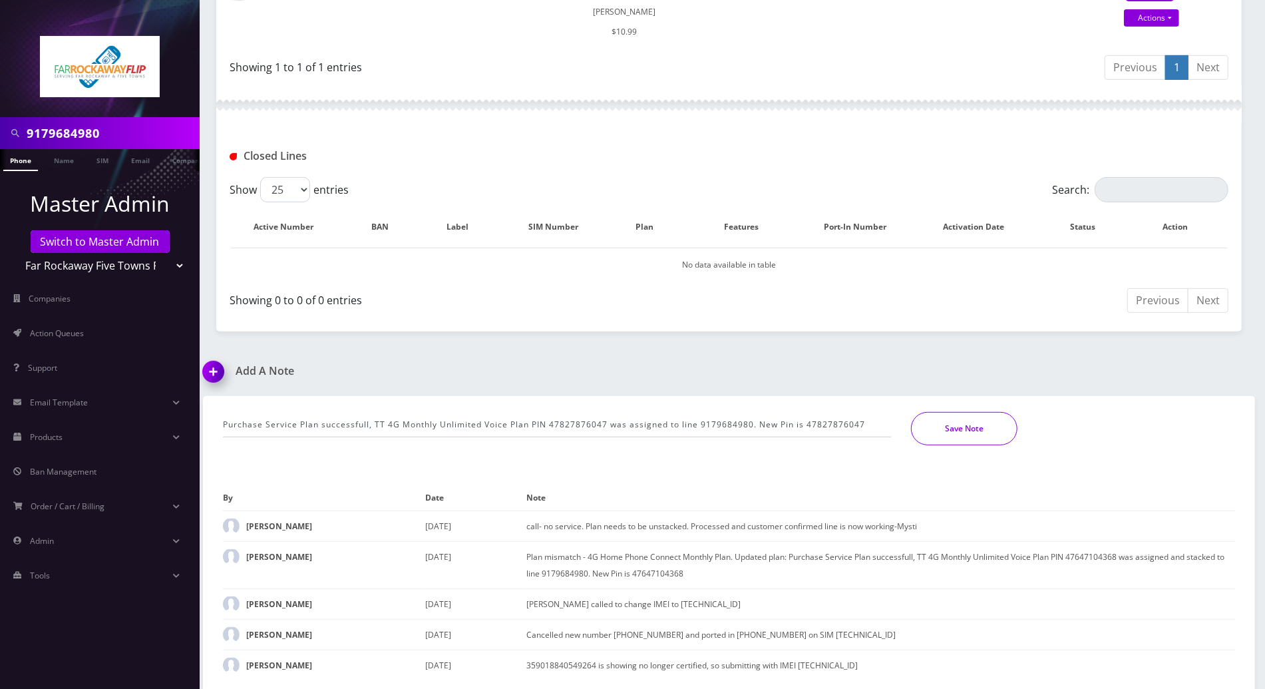
click at [954, 418] on button "Save Note" at bounding box center [964, 428] width 106 height 33
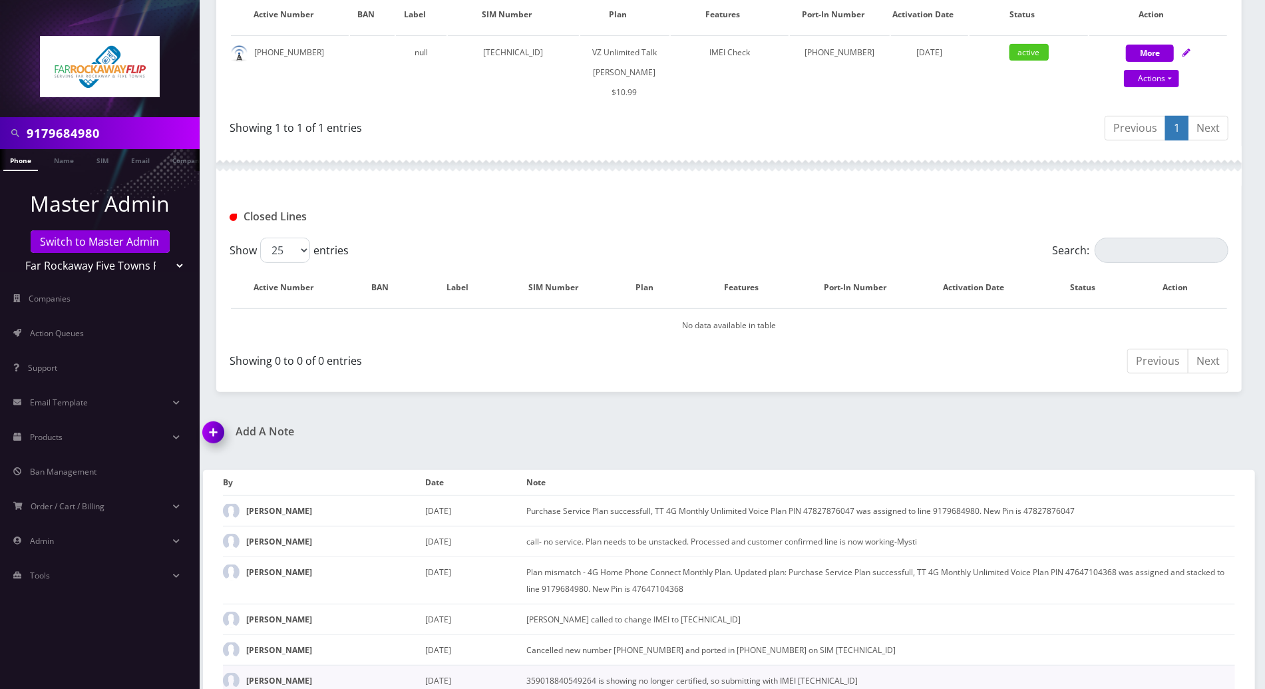
scroll to position [389, 0]
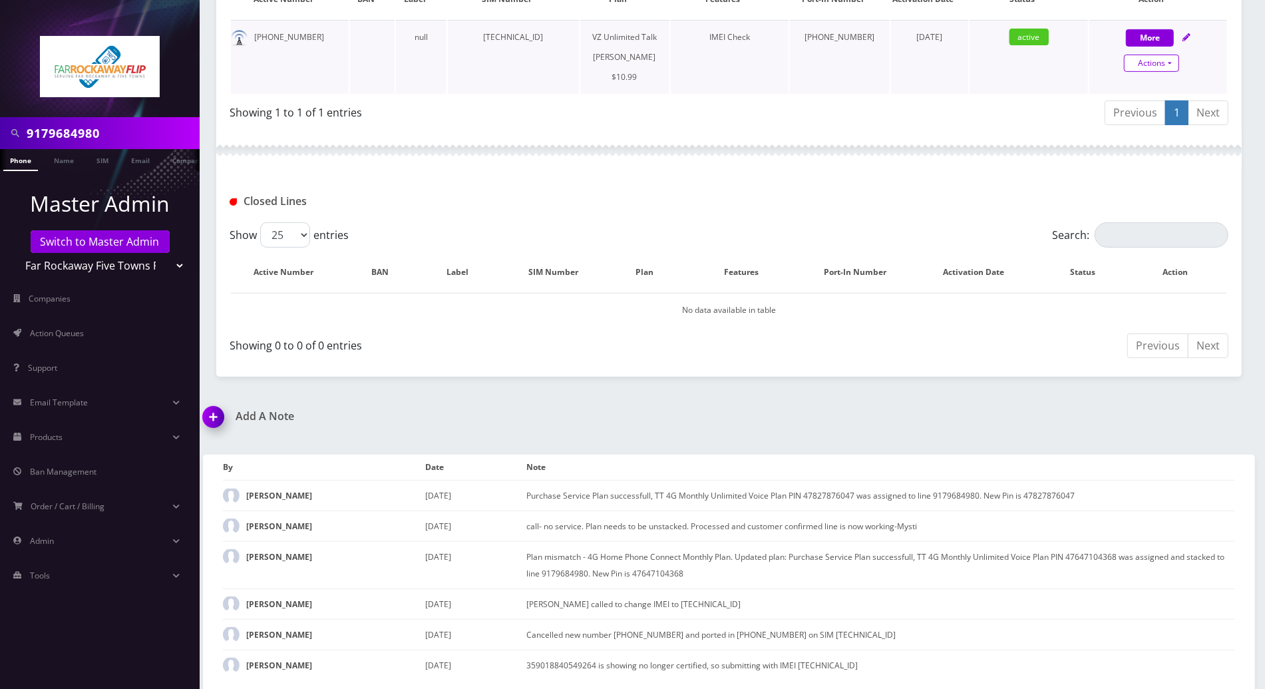
click at [1174, 59] on link "Actions" at bounding box center [1151, 63] width 55 height 17
select select "366"
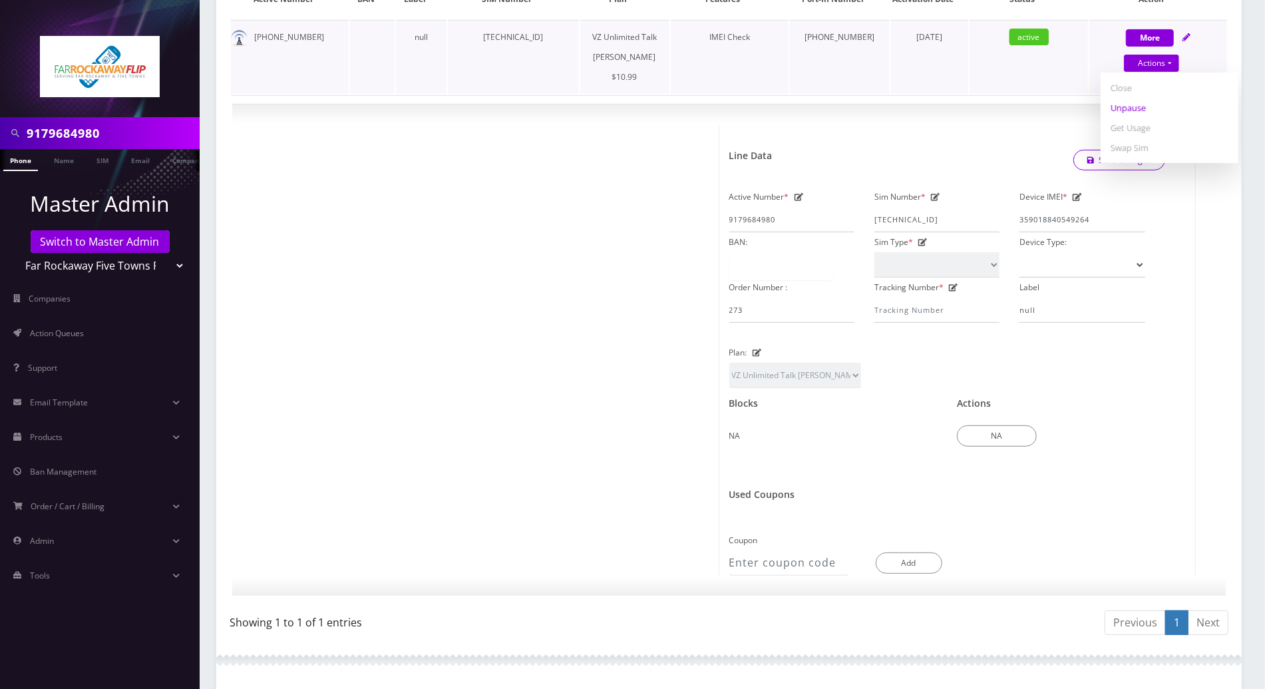
click at [1132, 104] on link "Unpause" at bounding box center [1169, 108] width 138 height 20
select select "366"
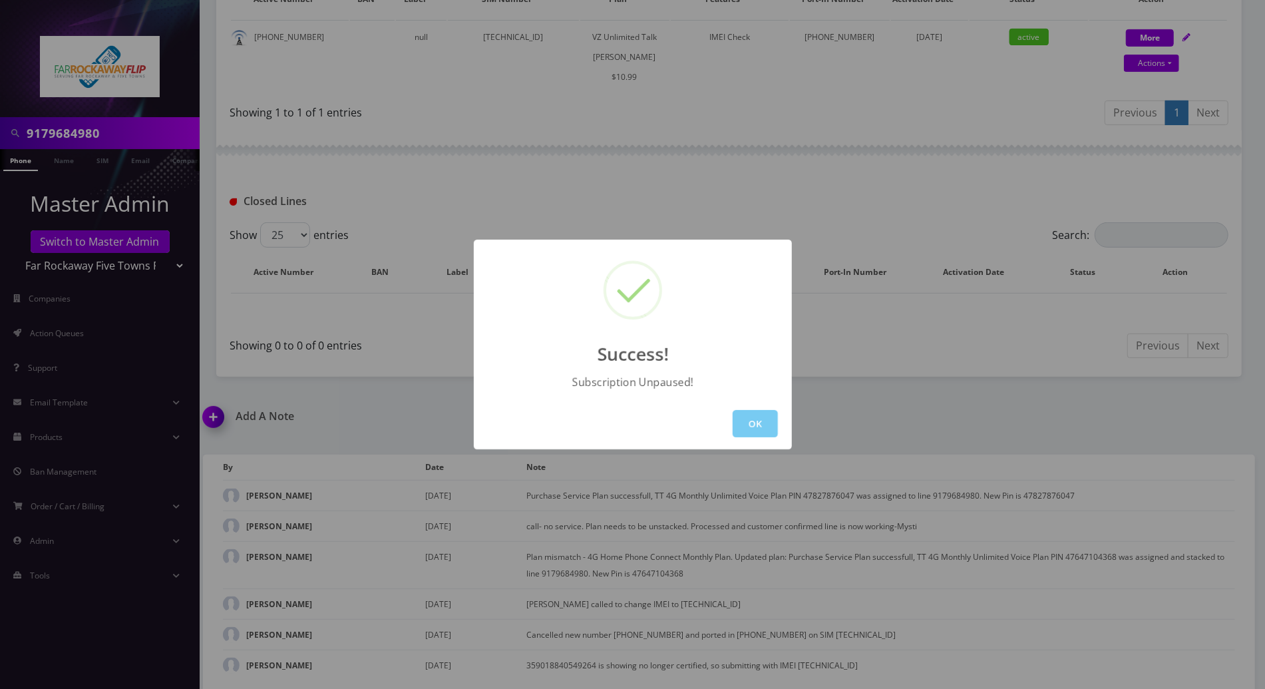
click at [766, 427] on button "OK" at bounding box center [754, 423] width 45 height 27
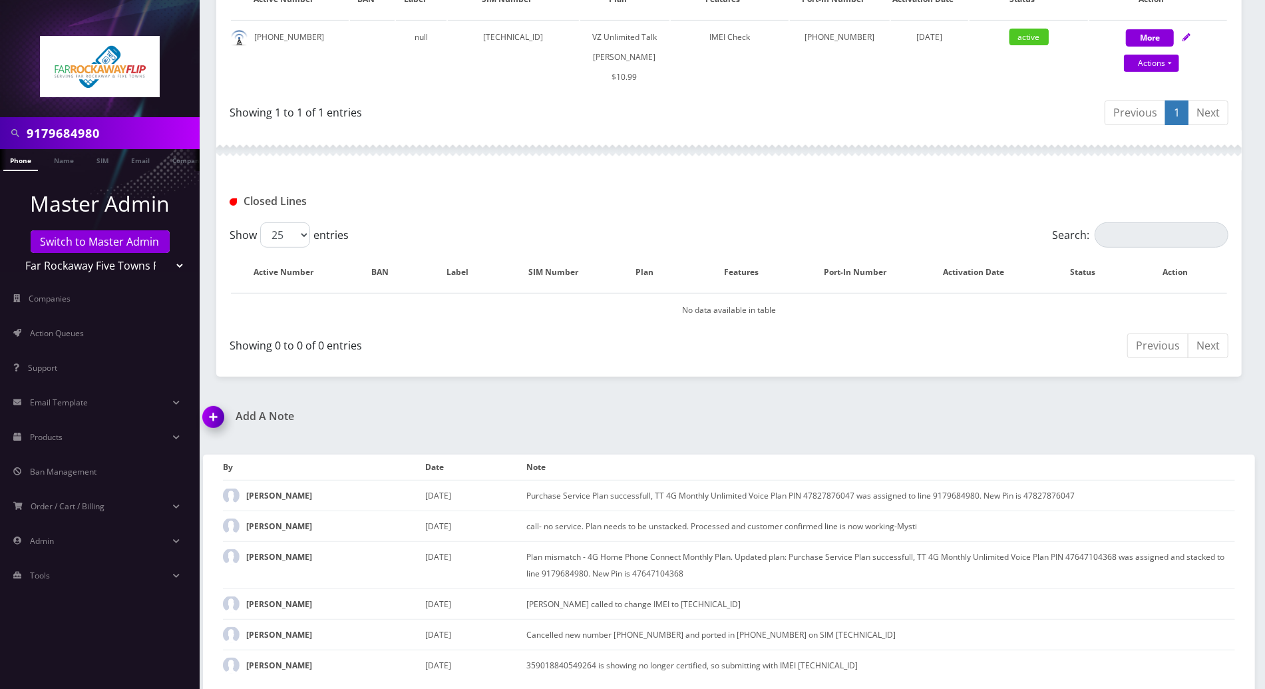
click at [212, 415] on img at bounding box center [215, 421] width 39 height 39
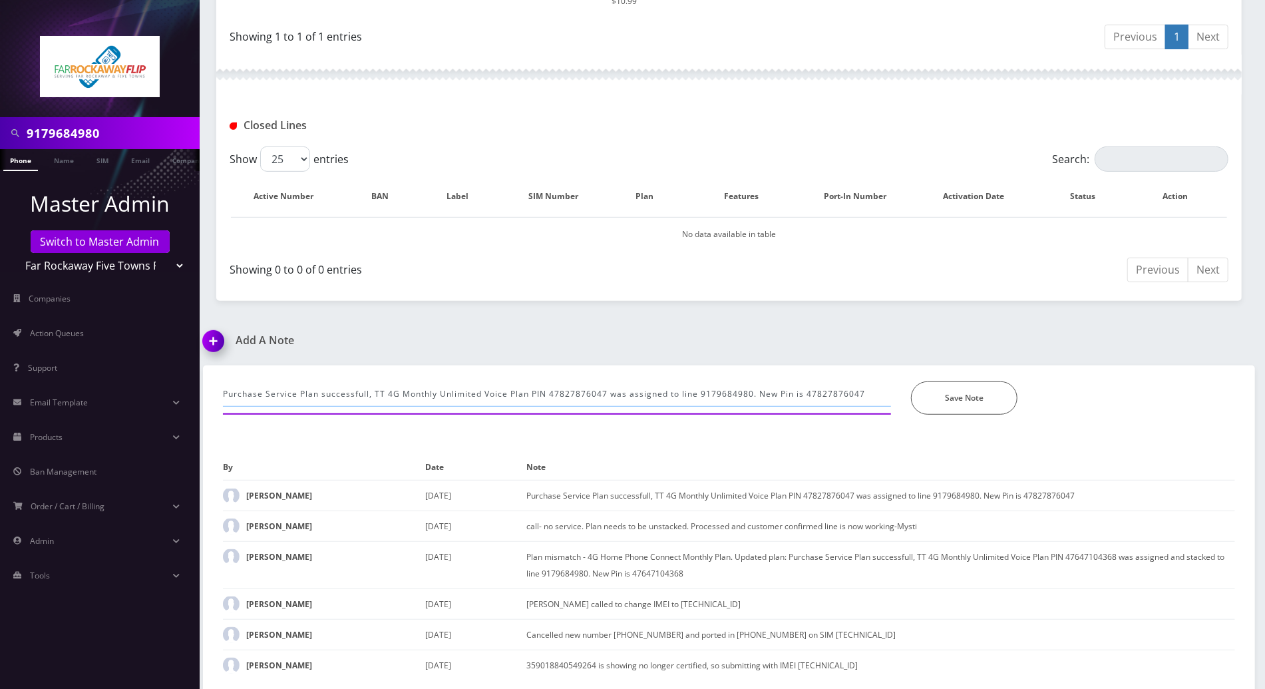
click at [268, 400] on input "Purchase Service Plan successfull, TT 4G Monthly Unlimited Voice Plan PIN 47827…" at bounding box center [557, 393] width 668 height 25
drag, startPoint x: 224, startPoint y: 393, endPoint x: 1186, endPoint y: 450, distance: 964.4
click at [1186, 450] on div "Purchase Service Plan successfull, TT 4G Monthly Unlimited Voice Plan PIN 47827…" at bounding box center [729, 527] width 1052 height 325
paste input "called to pay and add new cc ending in **7365 917-968-4980"
type input "called to pay and add new cc ending in **7365 for 917-968-4980"
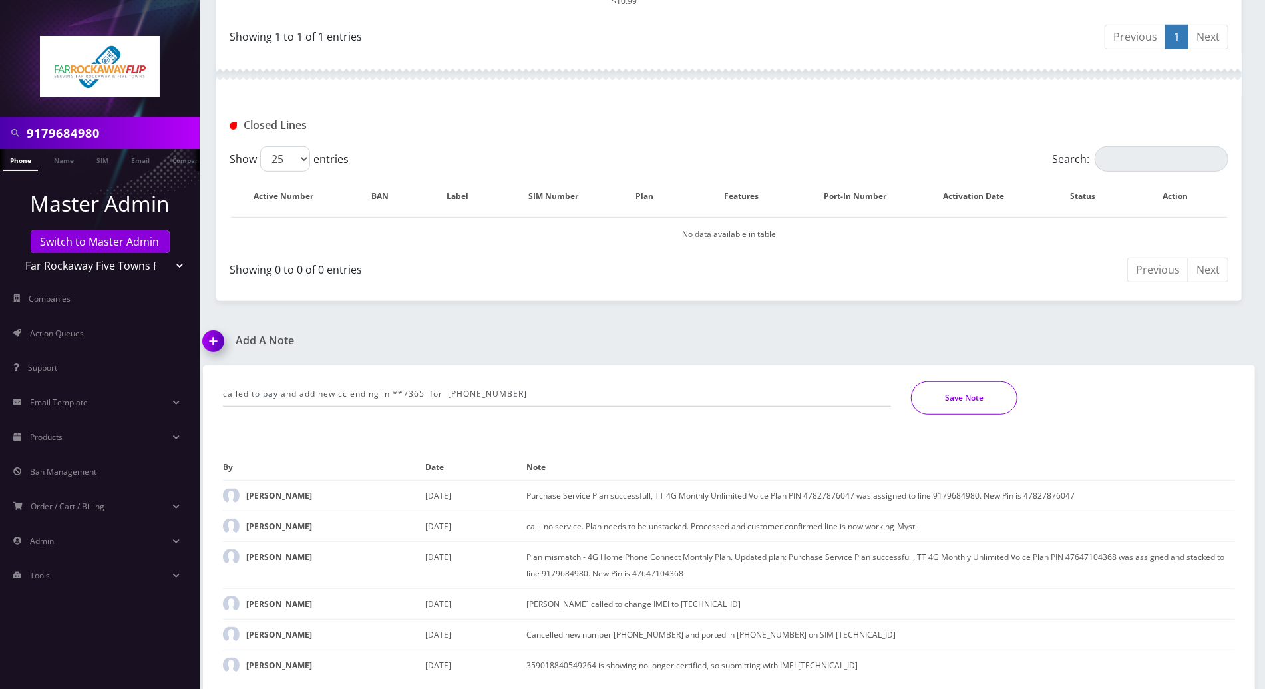
click at [942, 391] on button "Save Note" at bounding box center [964, 397] width 106 height 33
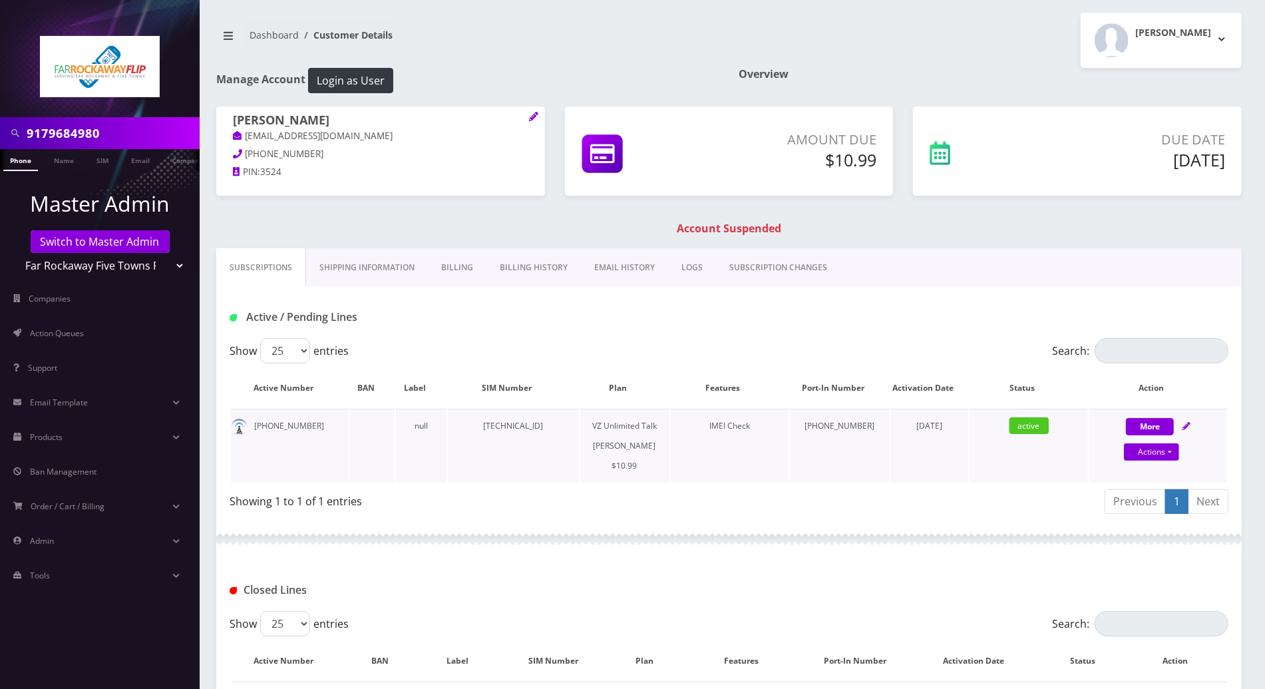
scroll to position [0, 0]
click at [27, 159] on link "Phone" at bounding box center [20, 160] width 35 height 22
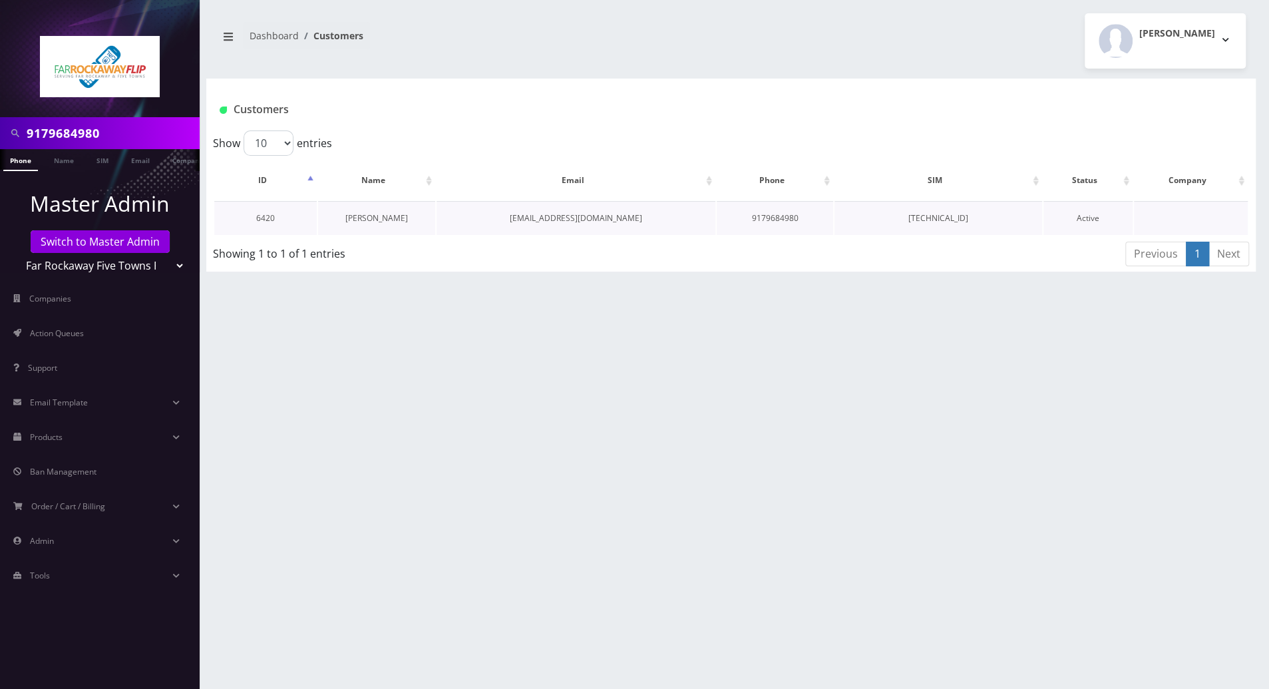
click at [387, 220] on link "[PERSON_NAME]" at bounding box center [376, 217] width 63 height 11
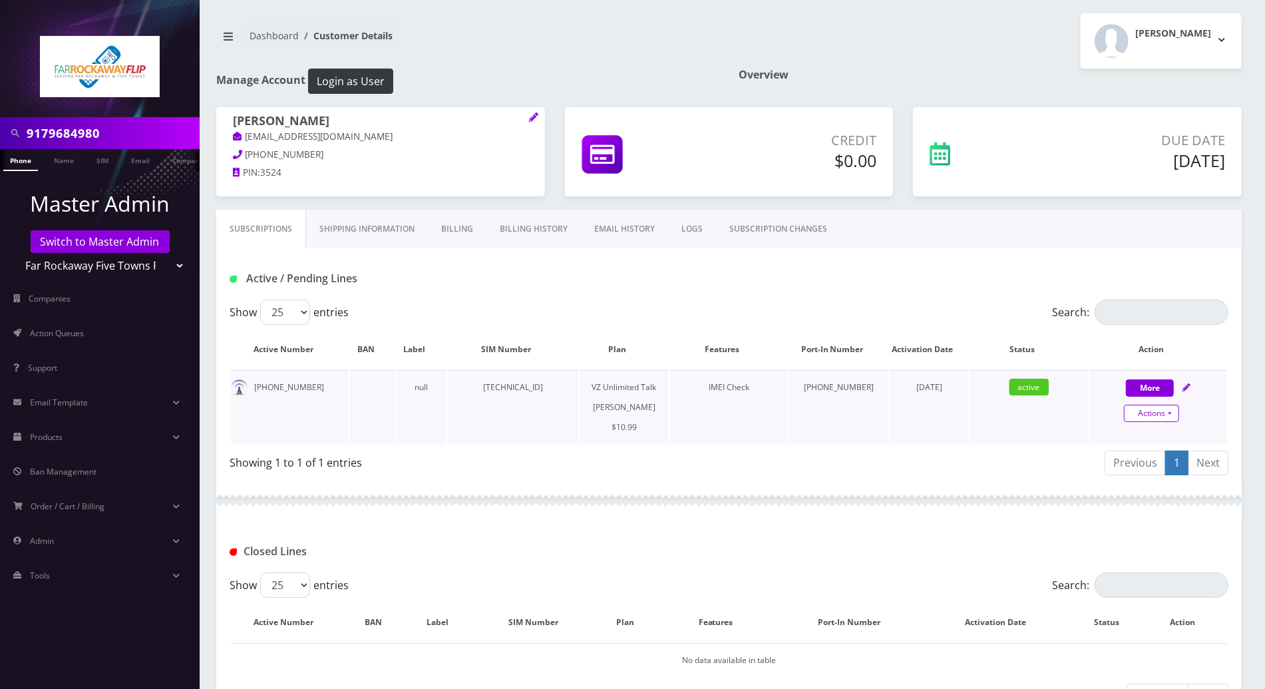
click at [1173, 410] on link "Actions" at bounding box center [1151, 413] width 55 height 17
select select "366"
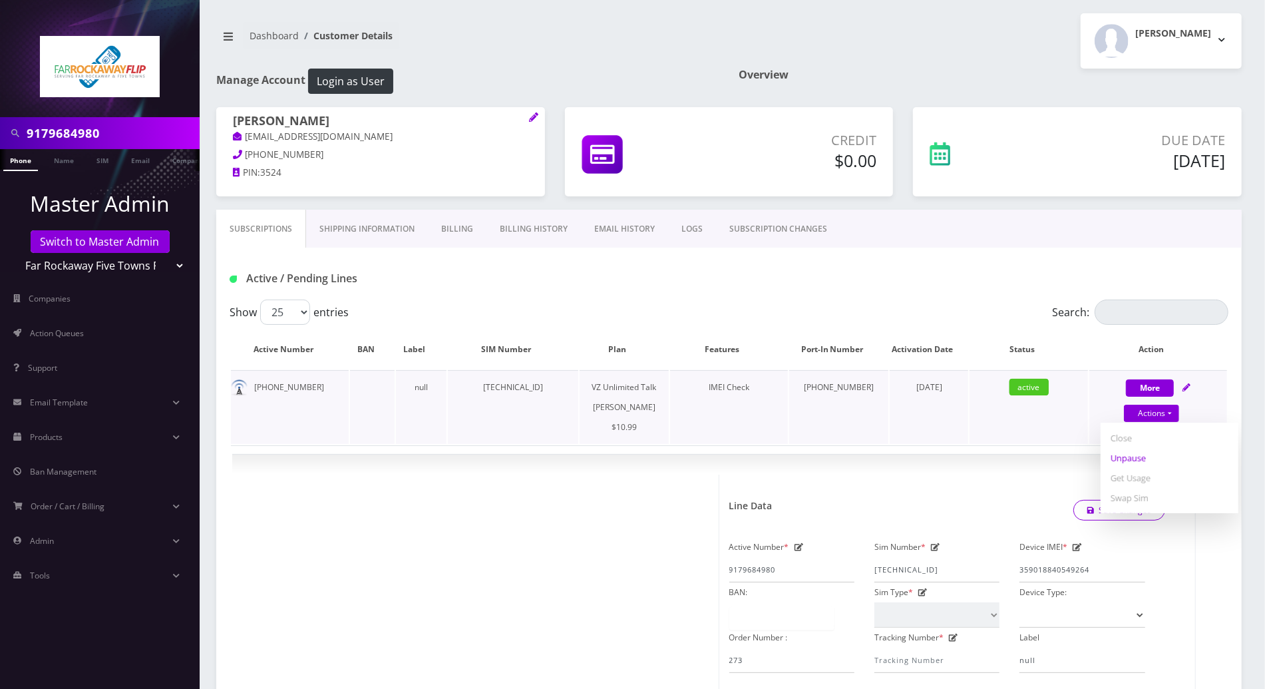
click at [1118, 455] on link "Unpause" at bounding box center [1169, 458] width 138 height 20
select select "366"
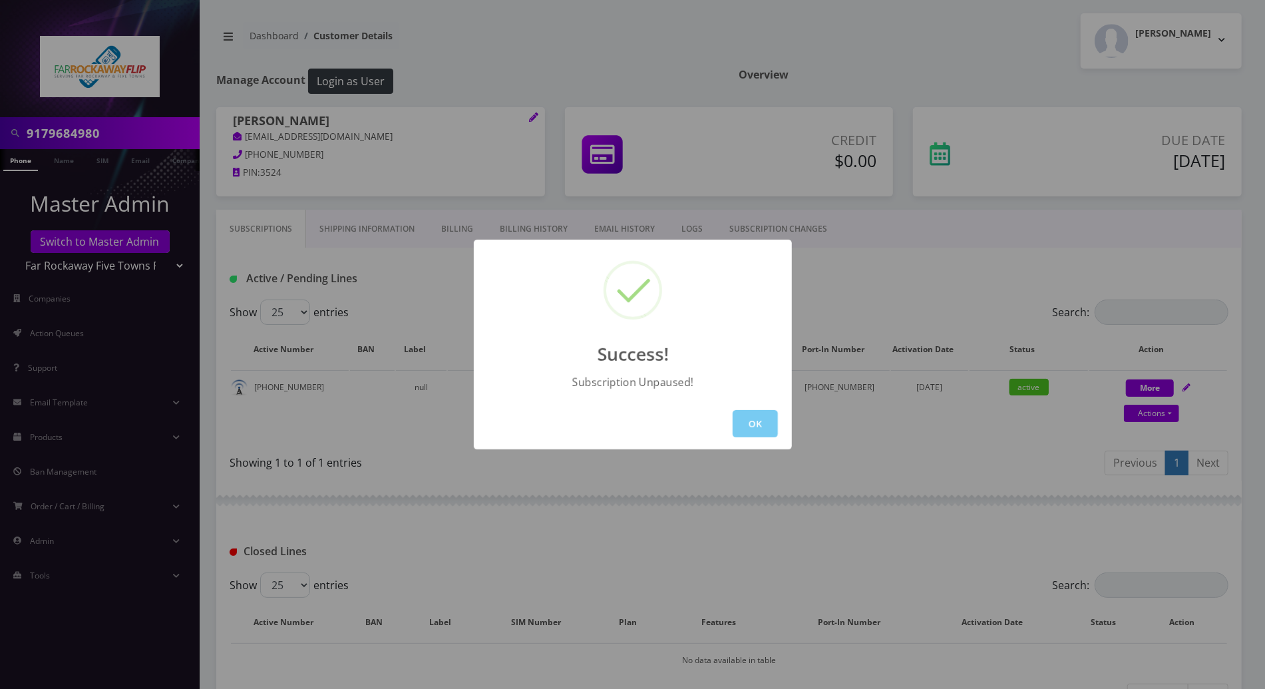
click at [764, 428] on button "OK" at bounding box center [754, 423] width 45 height 27
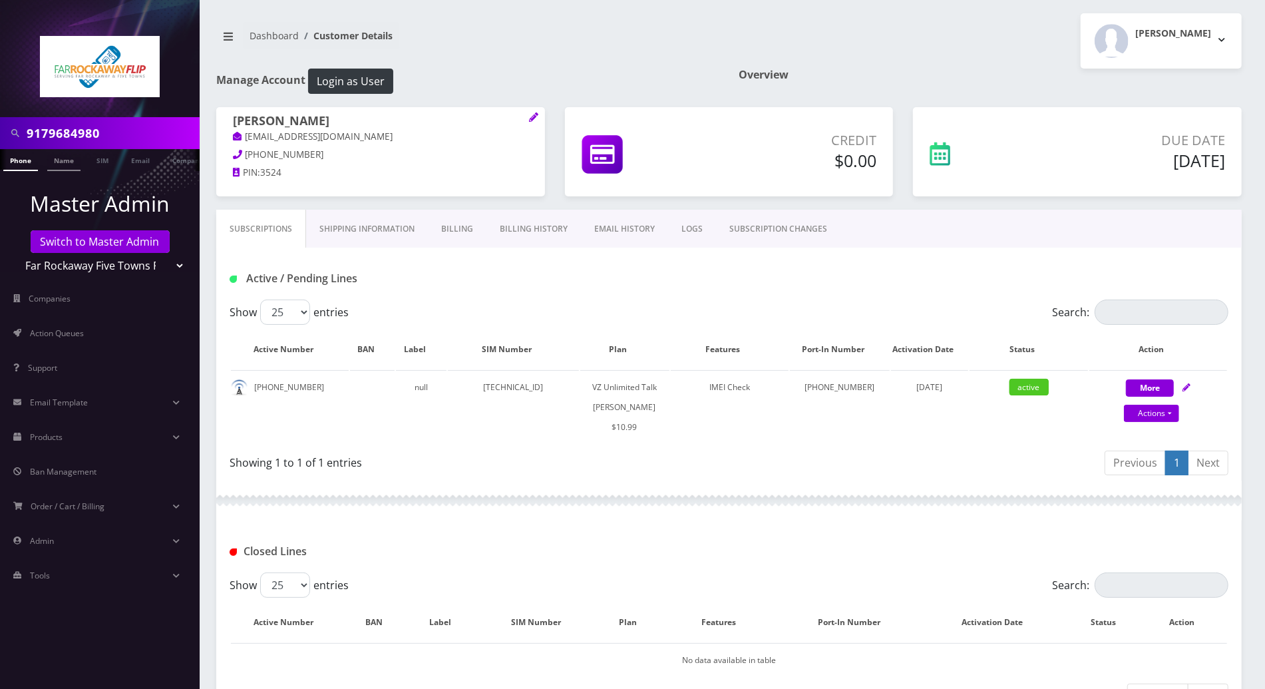
scroll to position [0, 6]
drag, startPoint x: 122, startPoint y: 134, endPoint x: -3, endPoint y: 134, distance: 125.7
click at [0, 134] on html "9179684980 Phone Name SIM Email Company Customer Master Admin Switch to Master …" at bounding box center [632, 535] width 1265 height 1071
click at [37, 134] on input "916318" at bounding box center [112, 132] width 170 height 25
click at [95, 130] on input "516318" at bounding box center [112, 132] width 170 height 25
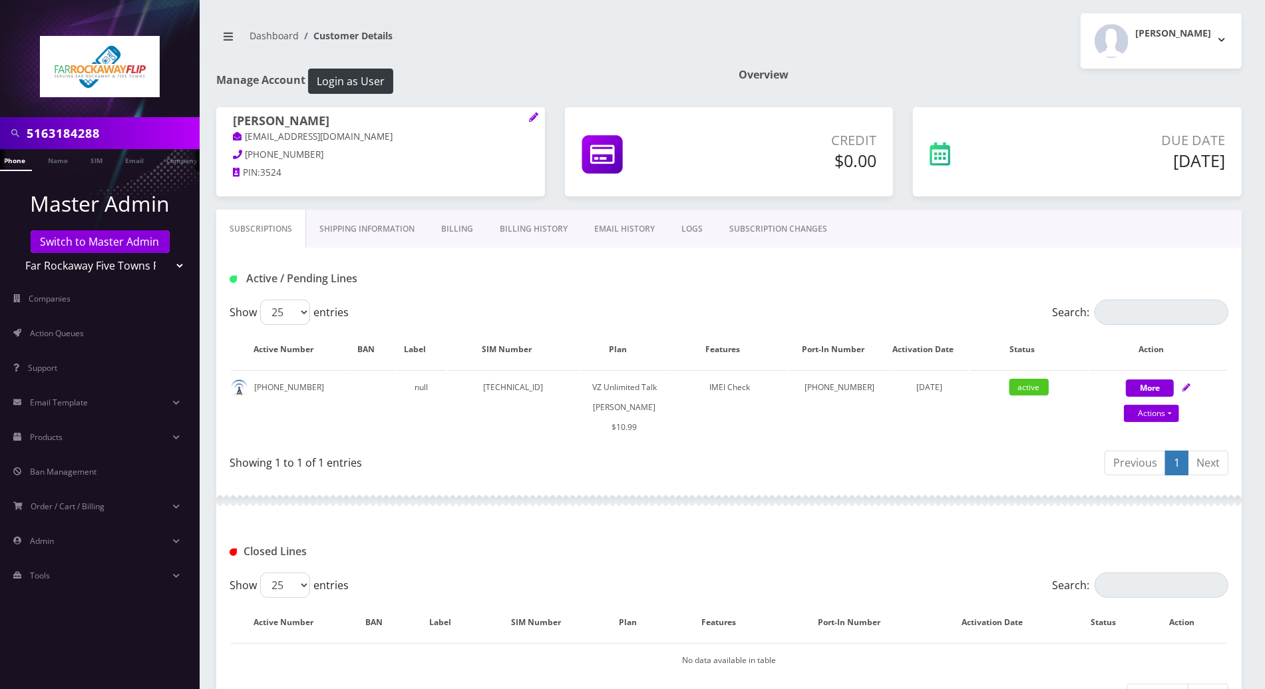
drag, startPoint x: 109, startPoint y: 130, endPoint x: -3, endPoint y: 136, distance: 112.6
click at [0, 136] on html "5163184288 Phone Name SIM Email Company Customer Master Admin Switch to Master …" at bounding box center [632, 535] width 1265 height 1071
type input "5163184288"
click at [25, 165] on link "Phone" at bounding box center [20, 160] width 35 height 22
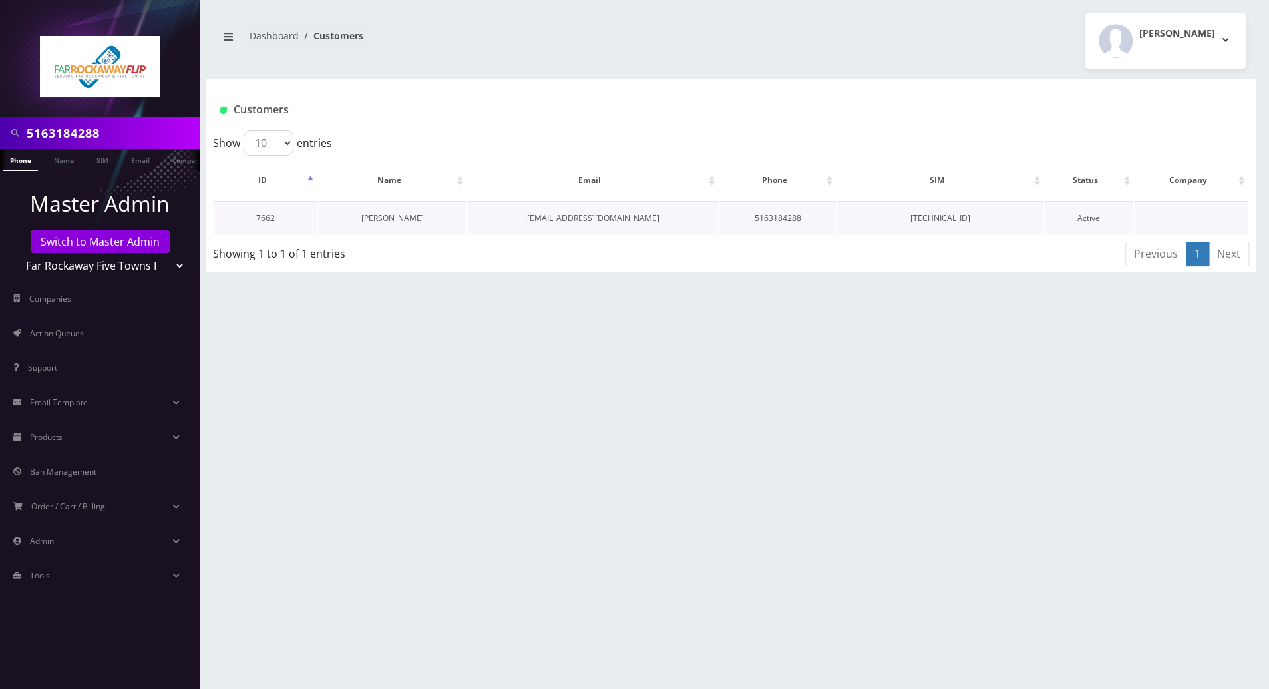
click at [403, 219] on link "[PERSON_NAME]" at bounding box center [392, 217] width 63 height 11
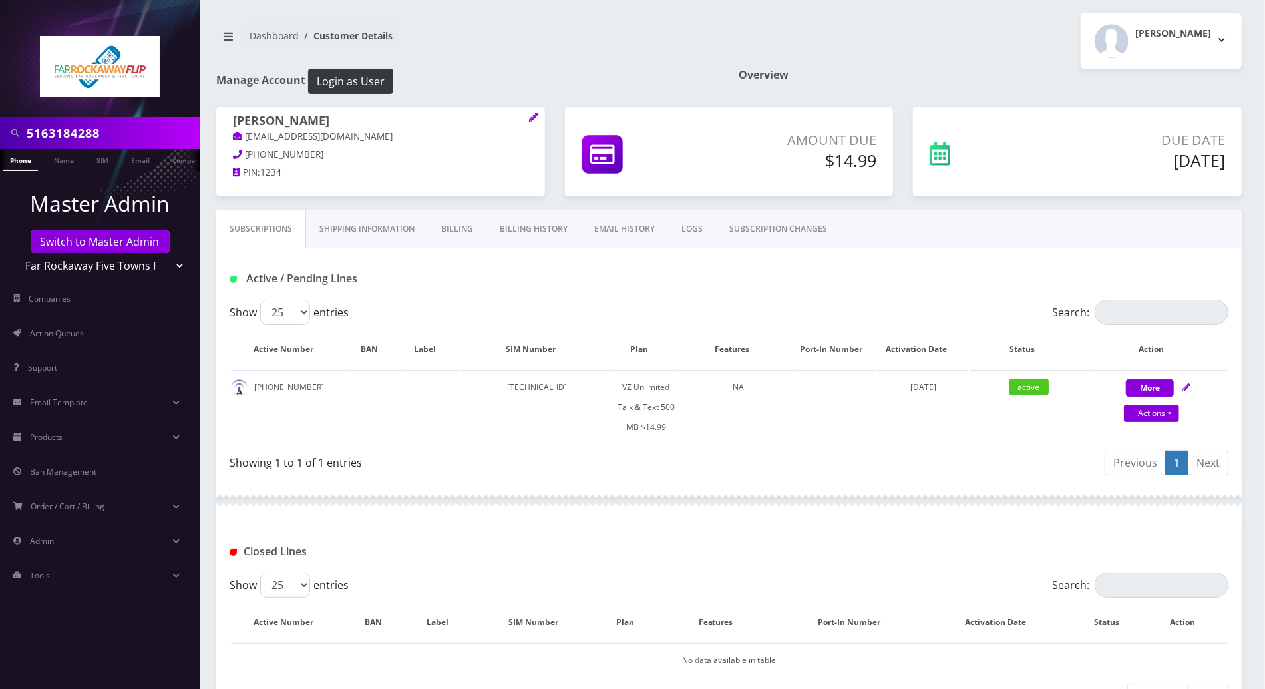
click at [580, 535] on div "Closed Lines" at bounding box center [728, 546] width 1025 height 52
click at [575, 532] on div "Closed Lines" at bounding box center [728, 546] width 1025 height 52
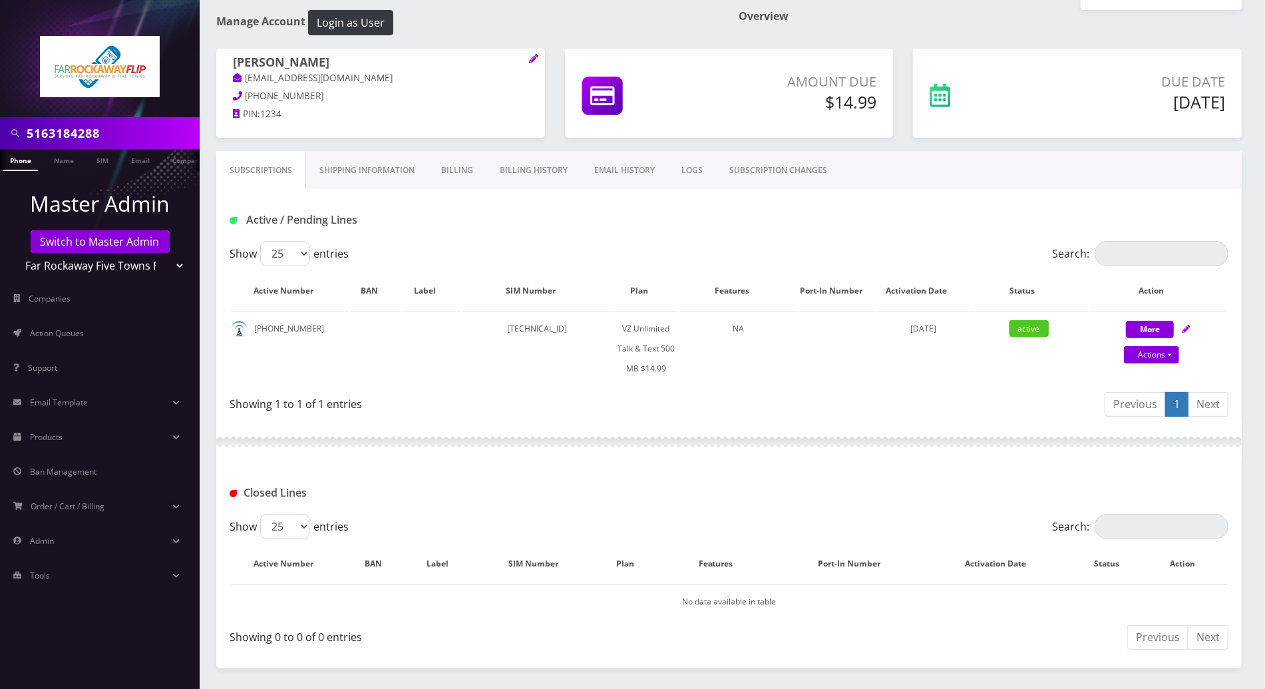
scroll to position [101, 0]
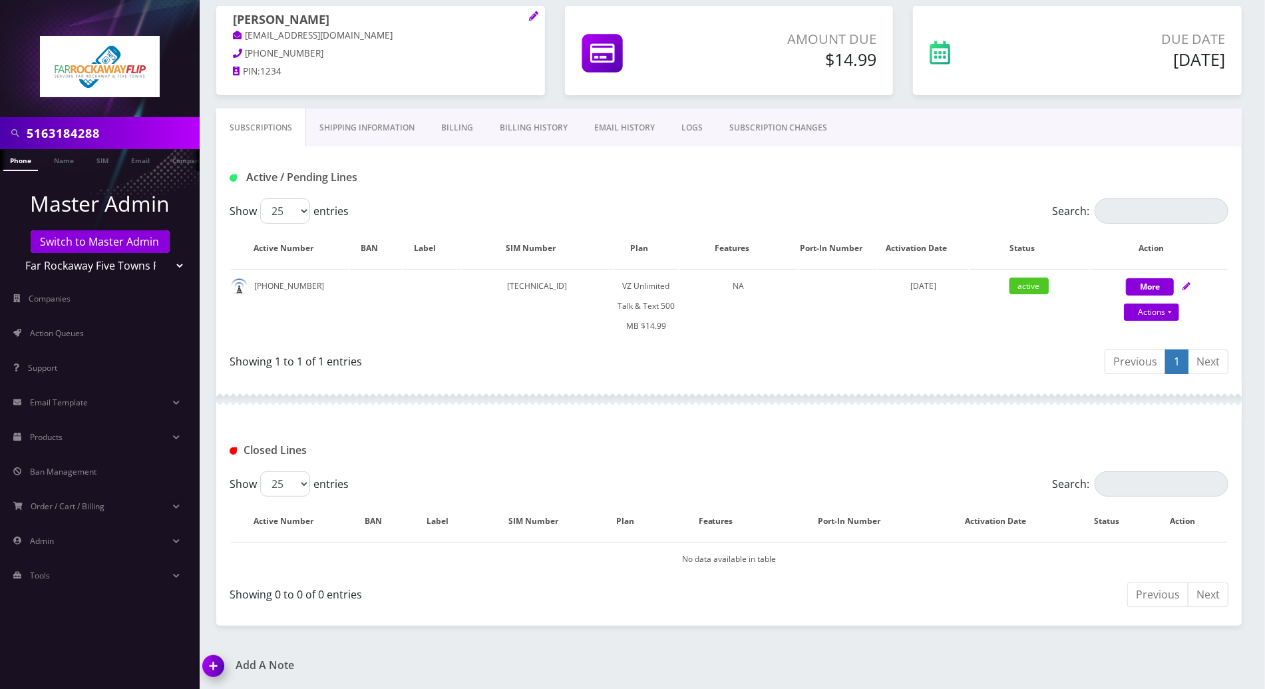
click at [623, 426] on div "Closed Lines" at bounding box center [728, 445] width 1025 height 52
click at [522, 599] on div "Showing 0 to 0 of 0 entries" at bounding box center [475, 591] width 490 height 21
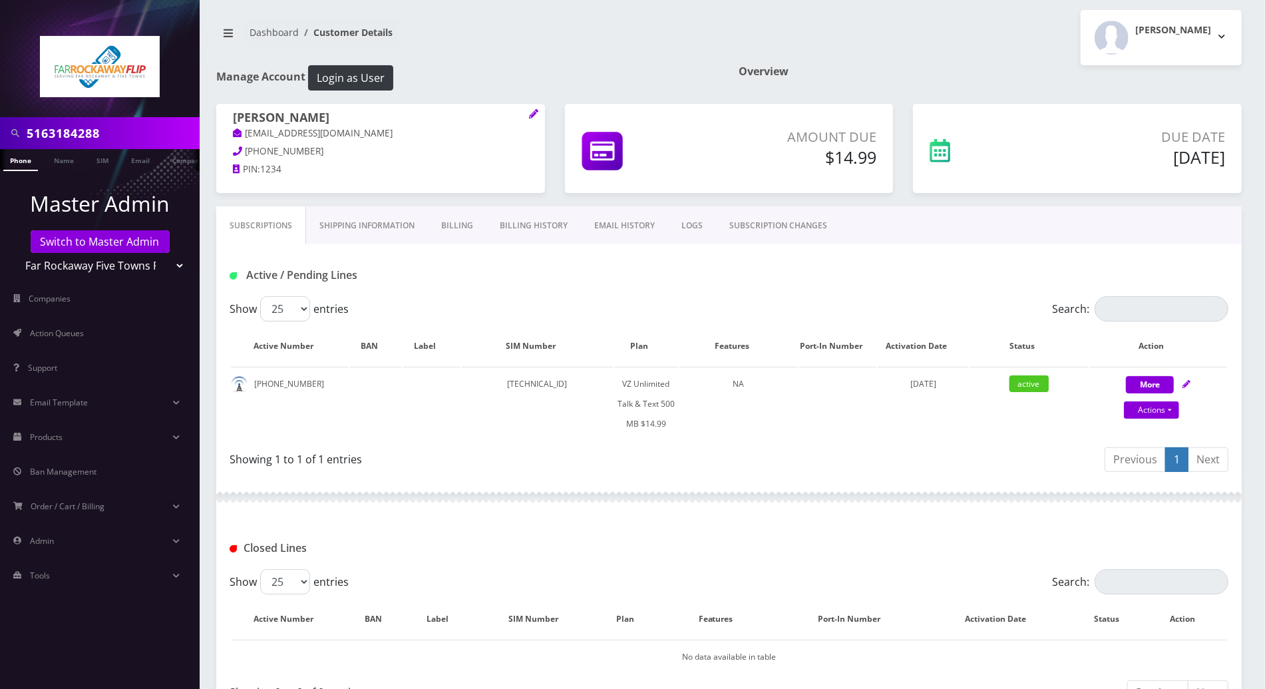
scroll to position [0, 0]
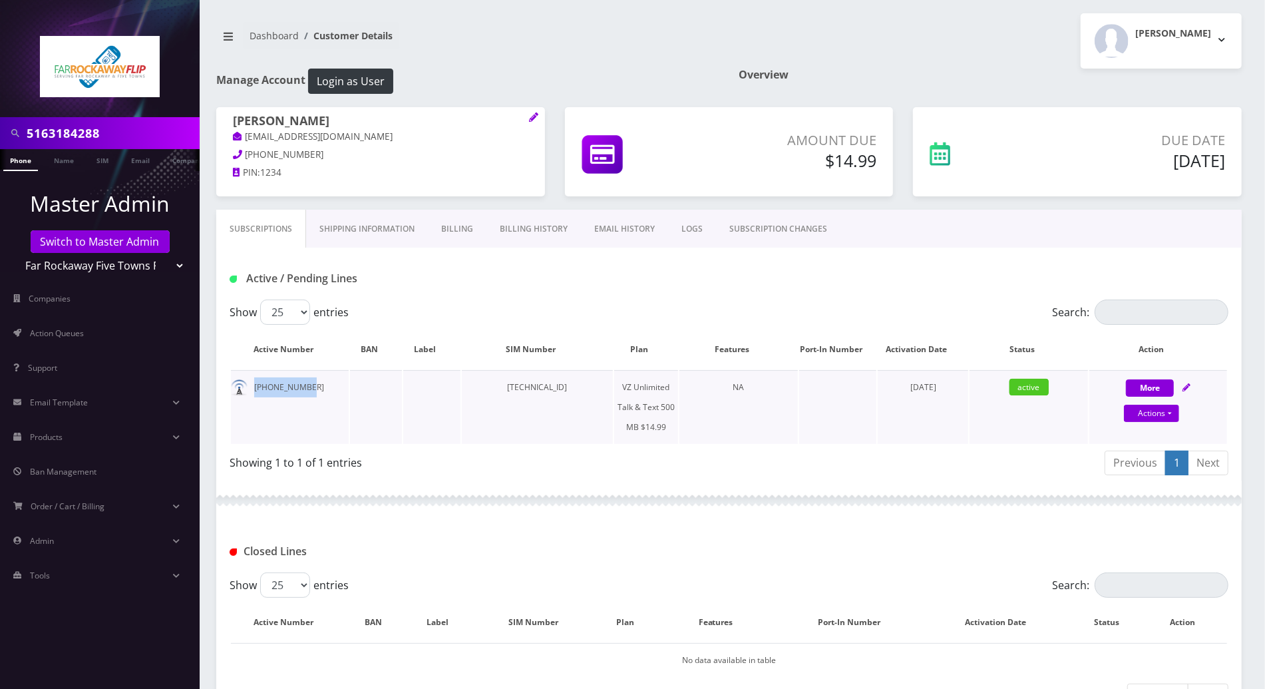
drag, startPoint x: 314, startPoint y: 386, endPoint x: 251, endPoint y: 387, distance: 63.2
click at [251, 387] on td "[PHONE_NUMBER]" at bounding box center [290, 407] width 118 height 74
copy td "[PHONE_NUMBER]"
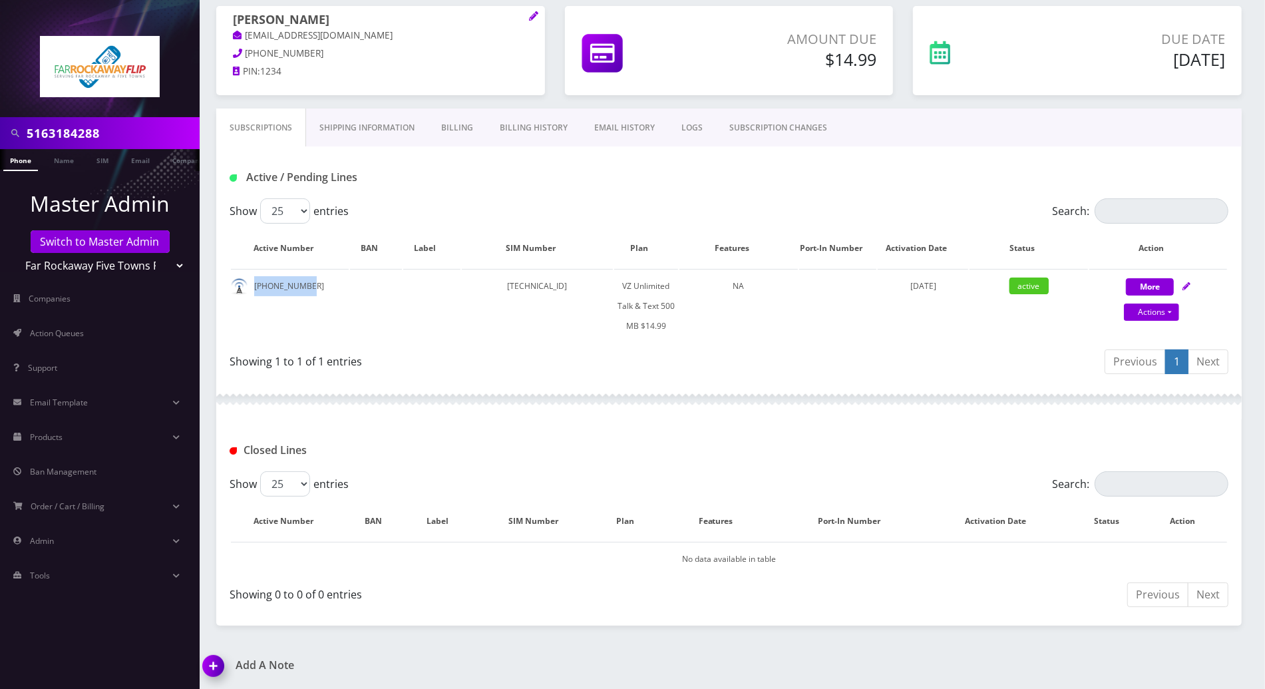
click at [218, 664] on img at bounding box center [215, 670] width 39 height 39
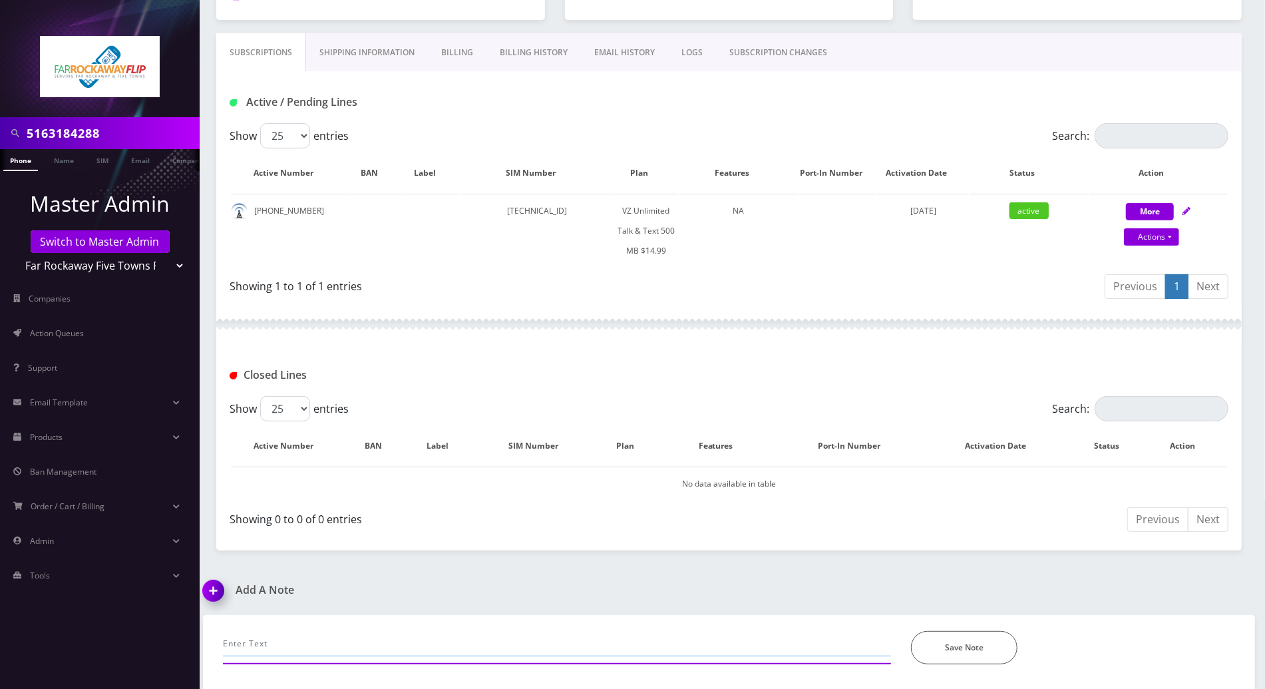
click at [339, 643] on input "text" at bounding box center [557, 643] width 668 height 25
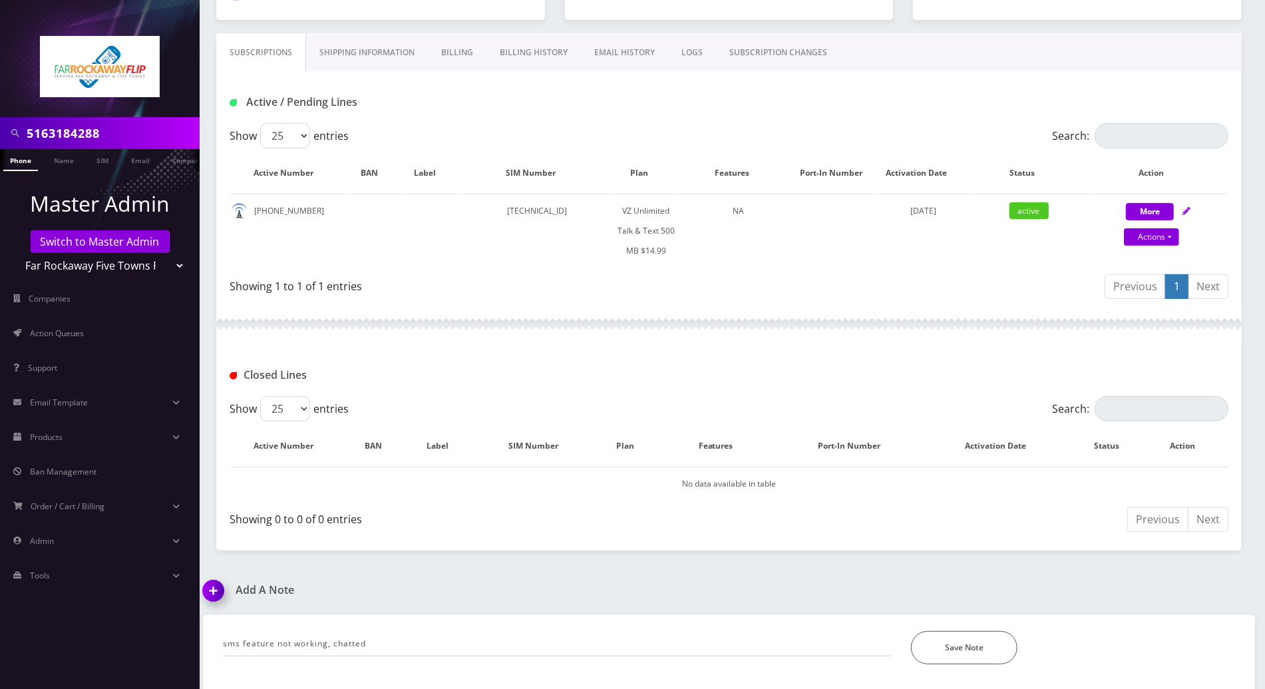
click at [1235, 364] on div "Closed Lines" at bounding box center [729, 375] width 1019 height 22
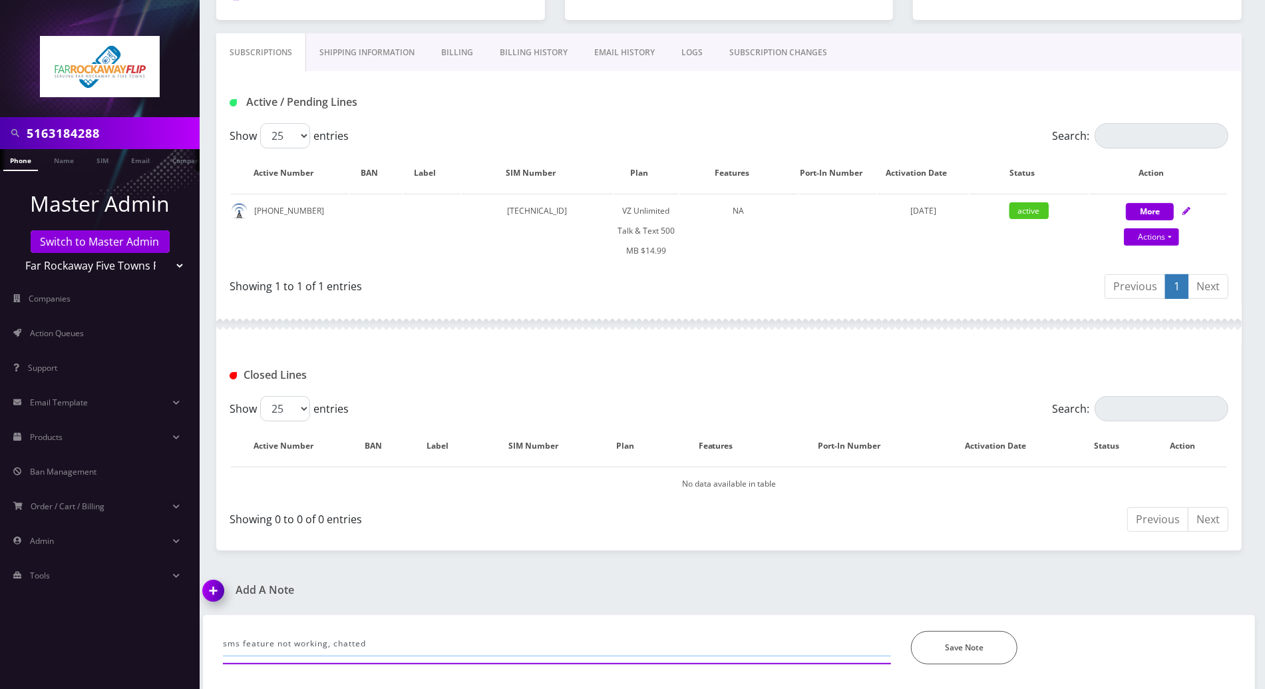
click at [474, 641] on input "sms feature not working, chatted" at bounding box center [557, 643] width 668 height 25
type input "sms feature not working, chatted slectel rep- who confirmed that nothng is out …"
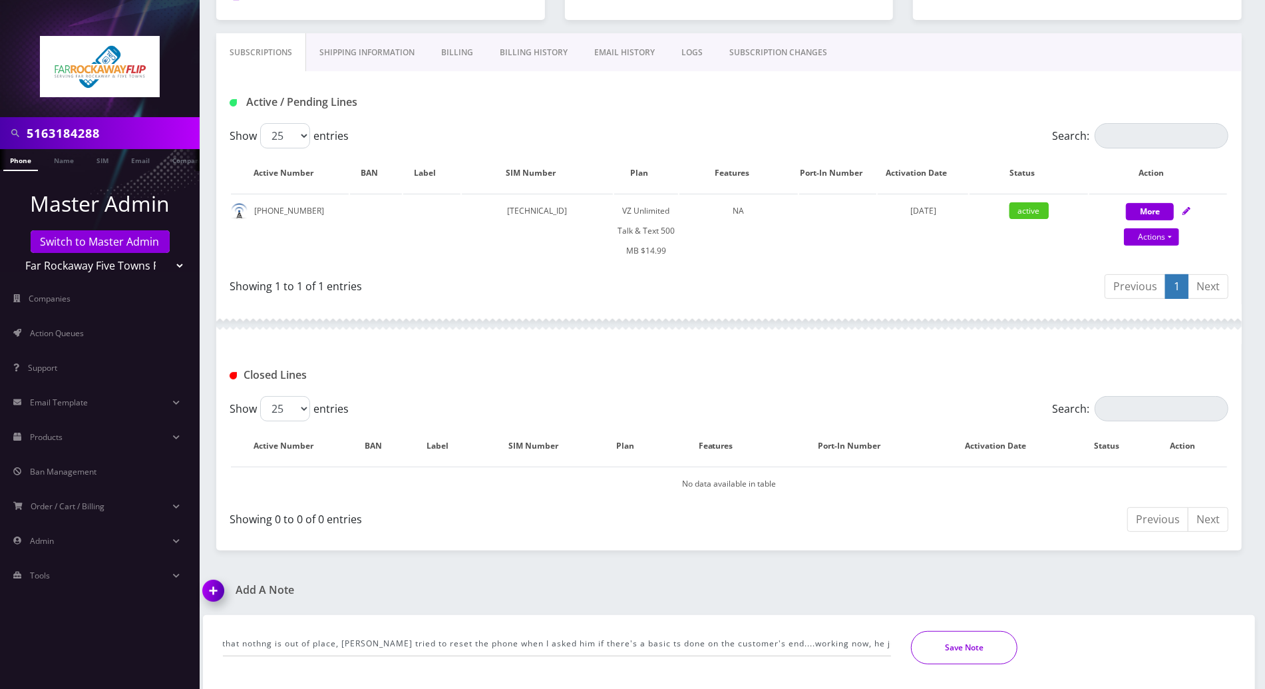
scroll to position [0, 0]
click at [997, 645] on button "Save Note" at bounding box center [964, 647] width 106 height 33
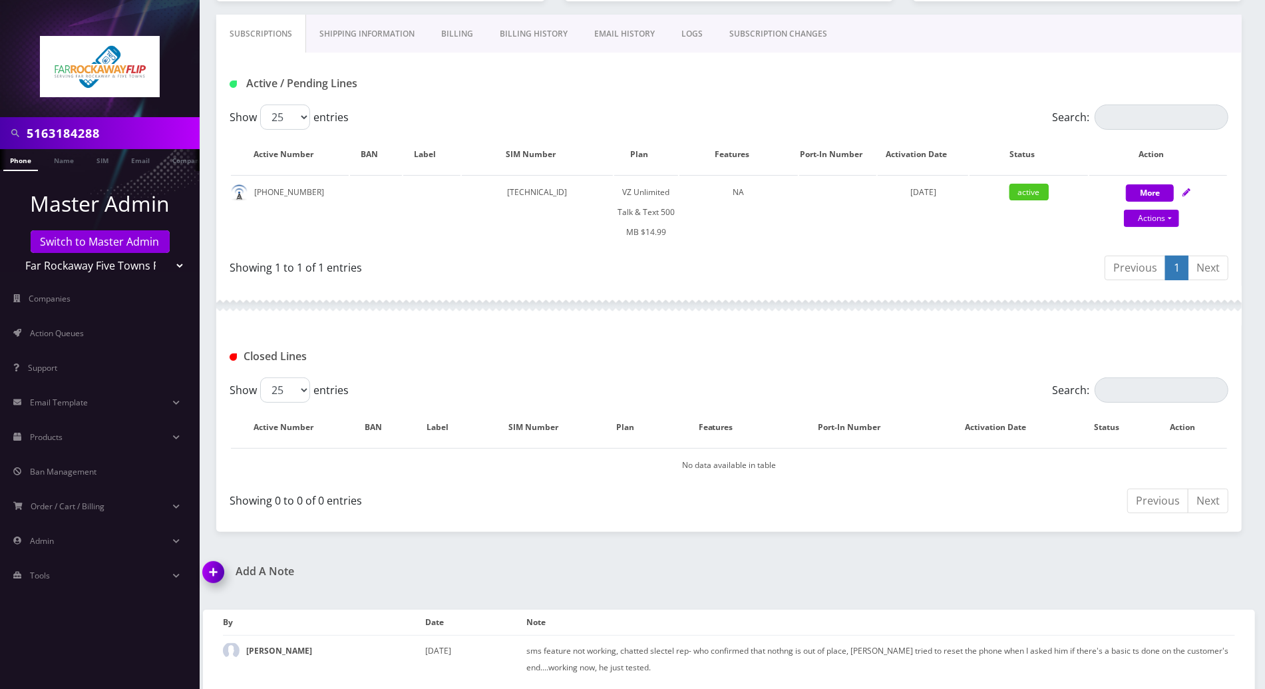
scroll to position [197, 0]
click at [1246, 190] on div "Subscriptions Shipping Information Billing Billing History EMAIL HISTORY LOGS S…" at bounding box center [728, 271] width 1045 height 517
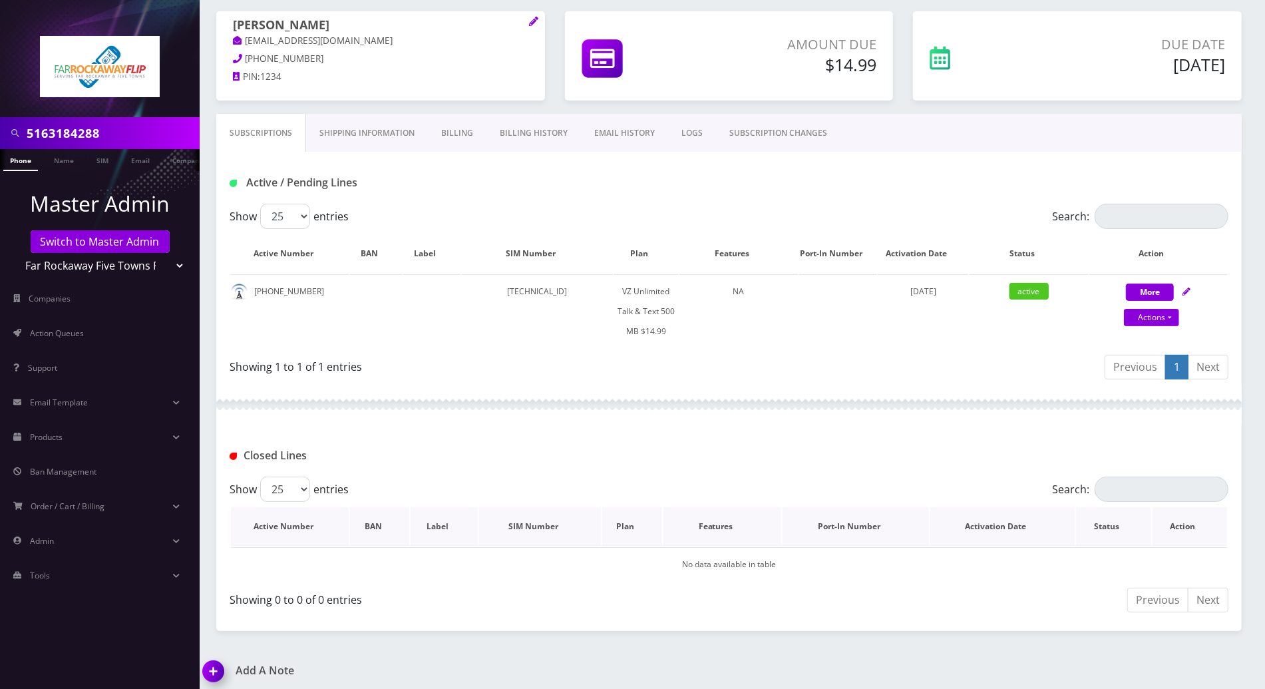
scroll to position [0, 0]
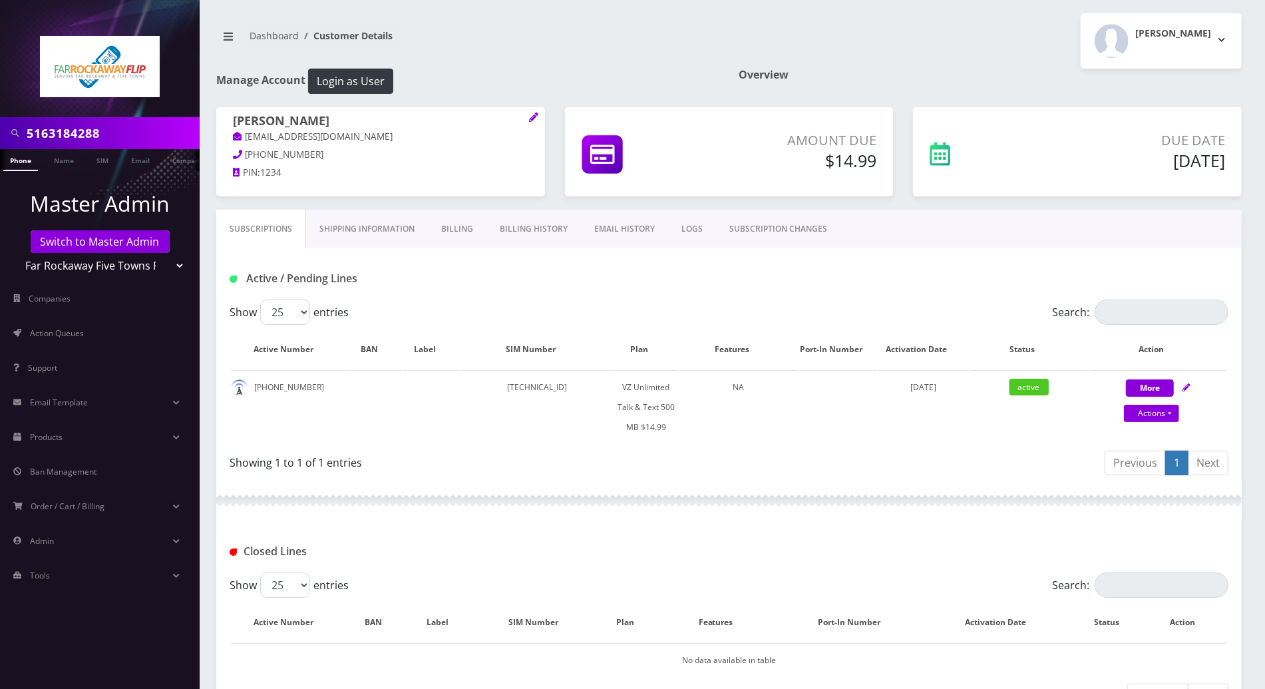
click at [575, 59] on nav "Dashboard Customer Details" at bounding box center [467, 41] width 503 height 38
click at [546, 49] on nav "Dashboard Customer Details" at bounding box center [467, 41] width 503 height 38
click at [608, 284] on div "Active / Pending Lines" at bounding box center [729, 278] width 1019 height 22
click at [1223, 36] on button "[PERSON_NAME]" at bounding box center [1160, 40] width 161 height 55
click at [1116, 84] on link "Logout" at bounding box center [1160, 84] width 161 height 19
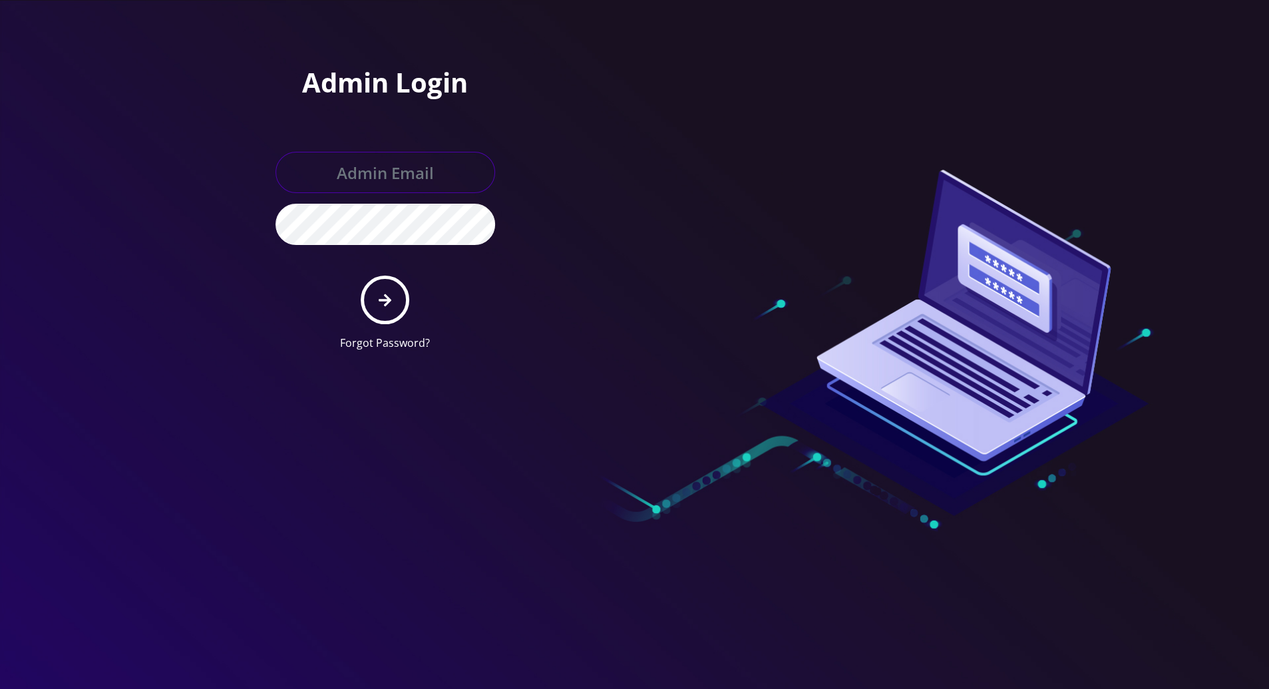
type input "[PERSON_NAME][EMAIL_ADDRESS][DOMAIN_NAME]"
click at [1227, 126] on div at bounding box center [634, 344] width 1269 height 689
